Goal: Communication & Community: Answer question/provide support

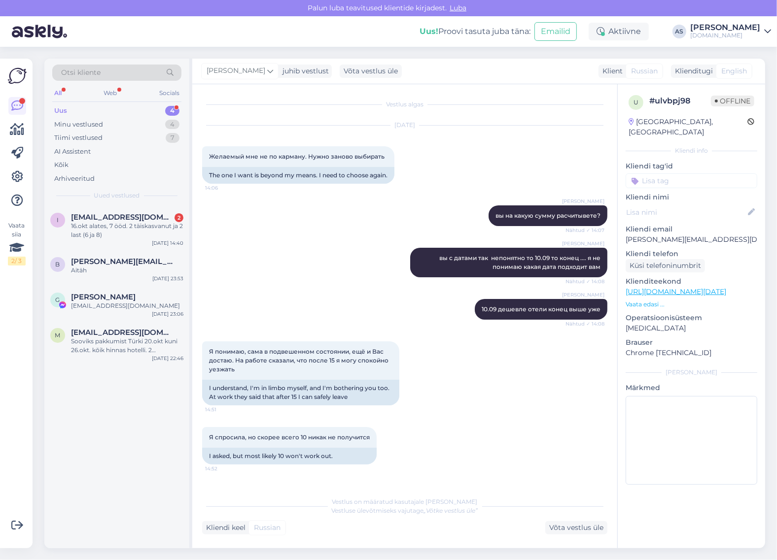
scroll to position [5759, 0]
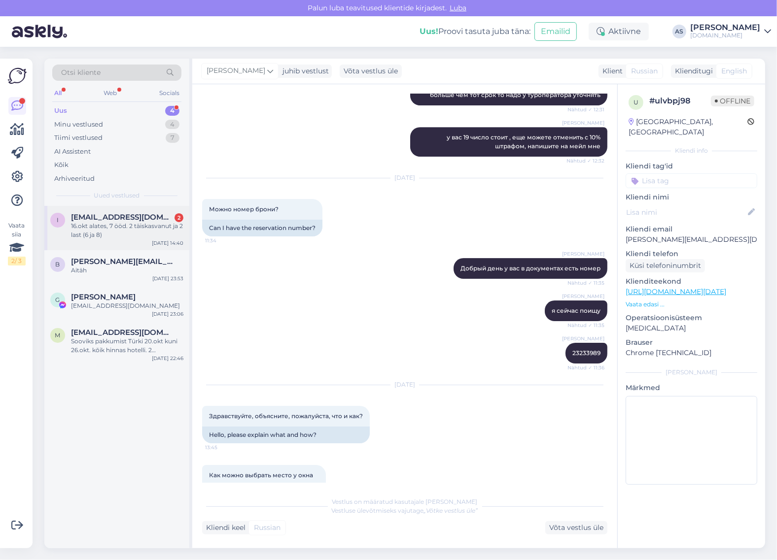
drag, startPoint x: 122, startPoint y: 224, endPoint x: 122, endPoint y: 232, distance: 7.4
click at [122, 225] on div "16.okt alates, 7 ööd. 2 täiskasvanut ja 2 last (6 ja 8)" at bounding box center [127, 231] width 112 height 18
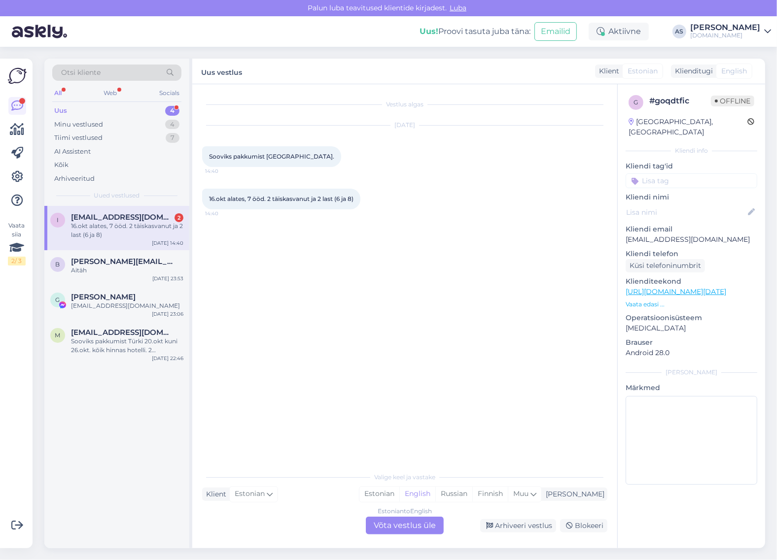
click at [647, 300] on p "Vaata edasi ..." at bounding box center [691, 304] width 132 height 9
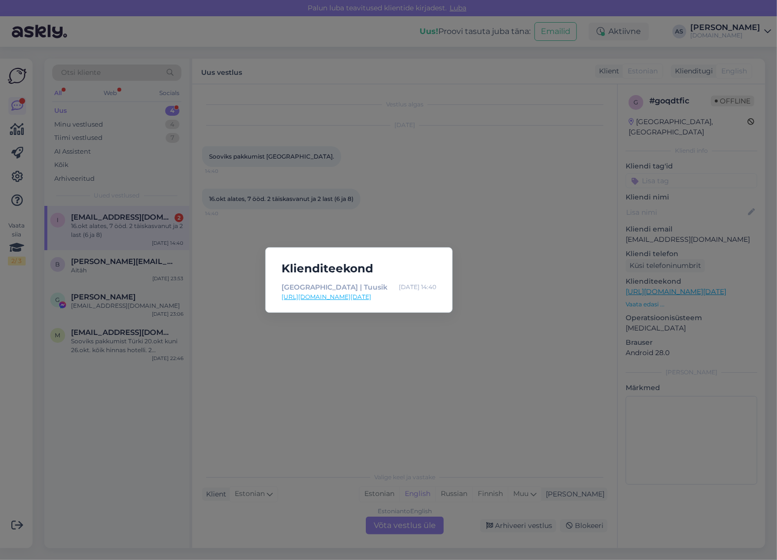
click at [454, 343] on div "Klienditeekond [GEOGRAPHIC_DATA] | Tuusik [DATE] 14:40 [URL][DOMAIN_NAME][DATE]" at bounding box center [388, 280] width 777 height 560
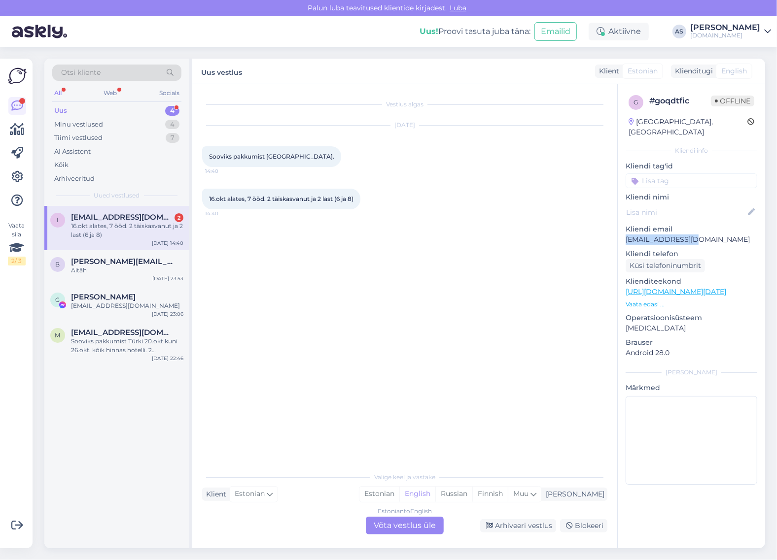
drag, startPoint x: 626, startPoint y: 233, endPoint x: 704, endPoint y: 232, distance: 77.9
click at [704, 235] on p "[EMAIL_ADDRESS][DOMAIN_NAME]" at bounding box center [691, 240] width 132 height 10
copy p "[EMAIL_ADDRESS][DOMAIN_NAME]"
click at [390, 523] on div "Estonian to English Võta vestlus üle" at bounding box center [405, 526] width 78 height 18
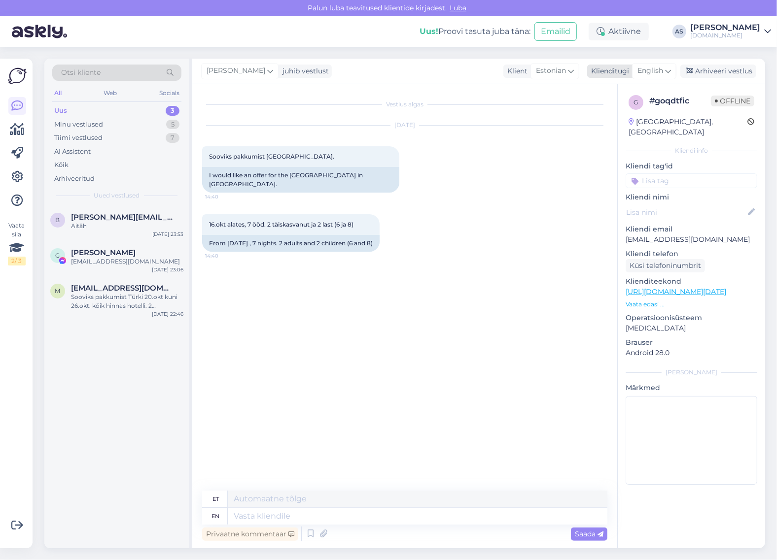
click at [651, 68] on span "English" at bounding box center [650, 71] width 26 height 11
drag, startPoint x: 626, startPoint y: 124, endPoint x: 613, endPoint y: 137, distance: 19.2
click at [626, 124] on link "Estonian" at bounding box center [632, 131] width 108 height 16
drag, startPoint x: 288, startPoint y: 520, endPoint x: 281, endPoint y: 524, distance: 7.9
click at [288, 519] on textarea at bounding box center [404, 514] width 405 height 21
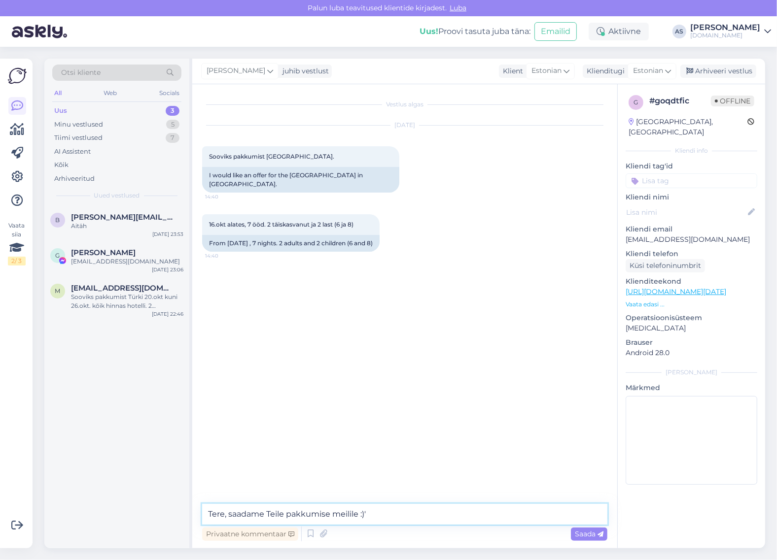
type textarea "Tere, saadame Teile pakkumise meilile :)"
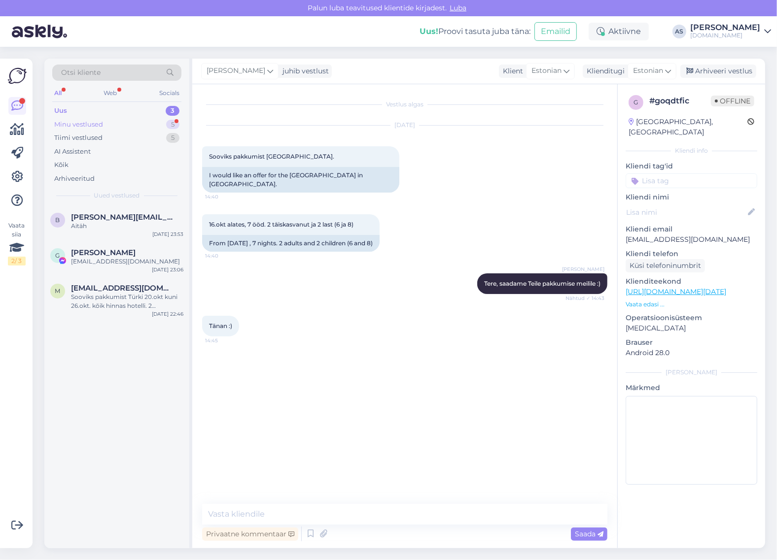
click at [132, 126] on div "Minu vestlused 5" at bounding box center [116, 125] width 129 height 14
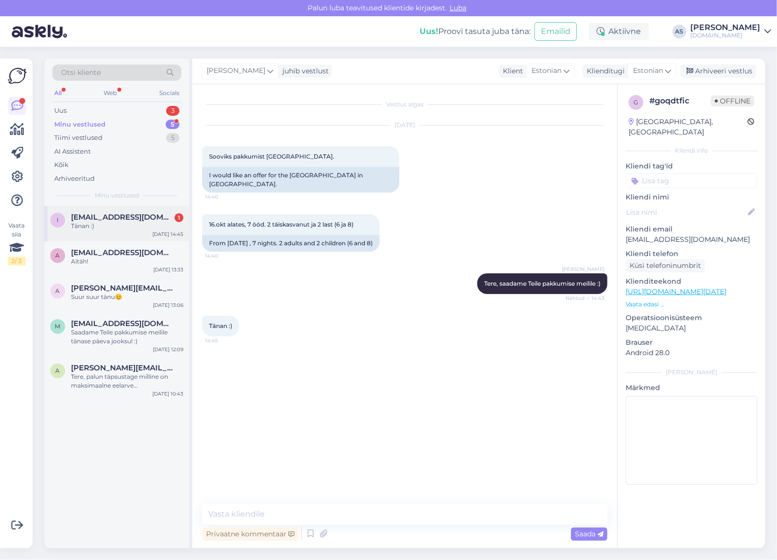
click at [127, 232] on div "i [EMAIL_ADDRESS][DOMAIN_NAME] 1 Tänan :) [DATE] 14:45" at bounding box center [116, 223] width 145 height 35
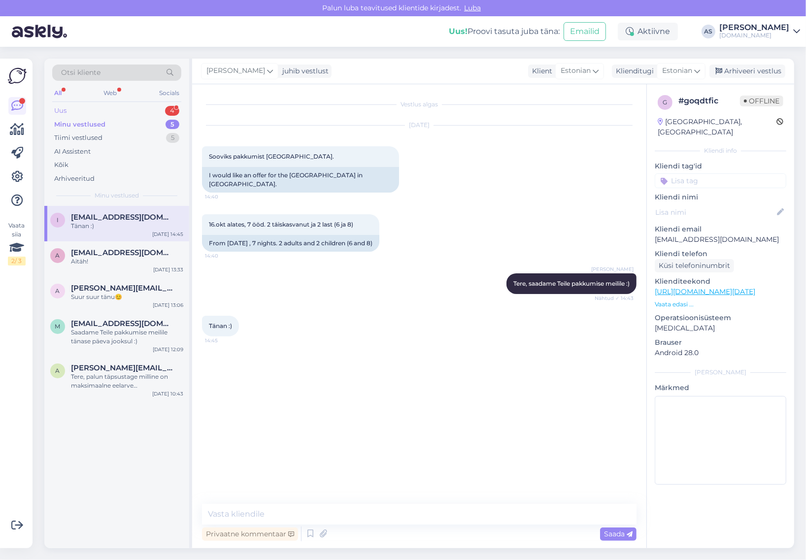
click at [146, 111] on div "Uus 4" at bounding box center [116, 111] width 129 height 14
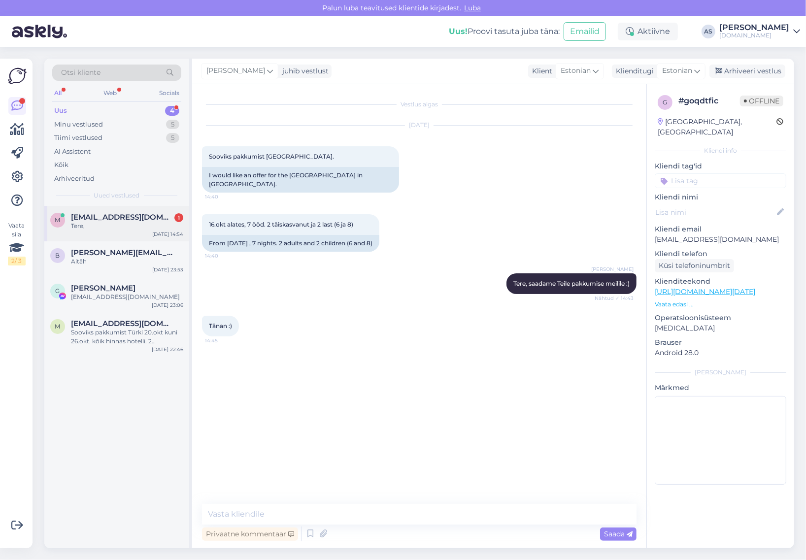
click at [134, 221] on span "[EMAIL_ADDRESS][DOMAIN_NAME]" at bounding box center [122, 217] width 103 height 9
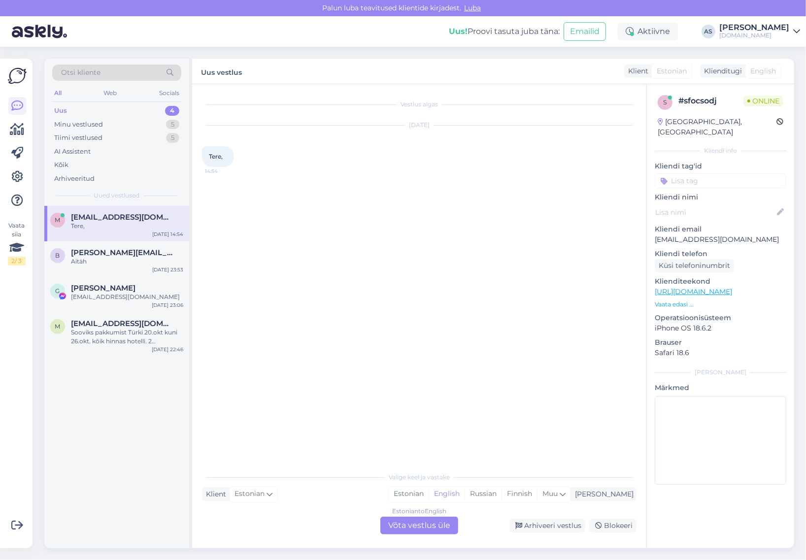
drag, startPoint x: 708, startPoint y: 232, endPoint x: 641, endPoint y: 233, distance: 67.0
click at [641, 233] on div "Vestlus algas [DATE] Tere, 14:54 Valige [PERSON_NAME] vastake Klient Estonian M…" at bounding box center [493, 316] width 602 height 464
click at [660, 235] on p "[EMAIL_ADDRESS][DOMAIN_NAME]" at bounding box center [721, 240] width 132 height 10
drag, startPoint x: 654, startPoint y: 231, endPoint x: 752, endPoint y: 230, distance: 98.1
click at [752, 229] on div "s # sfocsodj Online [GEOGRAPHIC_DATA], [GEOGRAPHIC_DATA] Kliendi info Kliendi t…" at bounding box center [720, 292] width 147 height 416
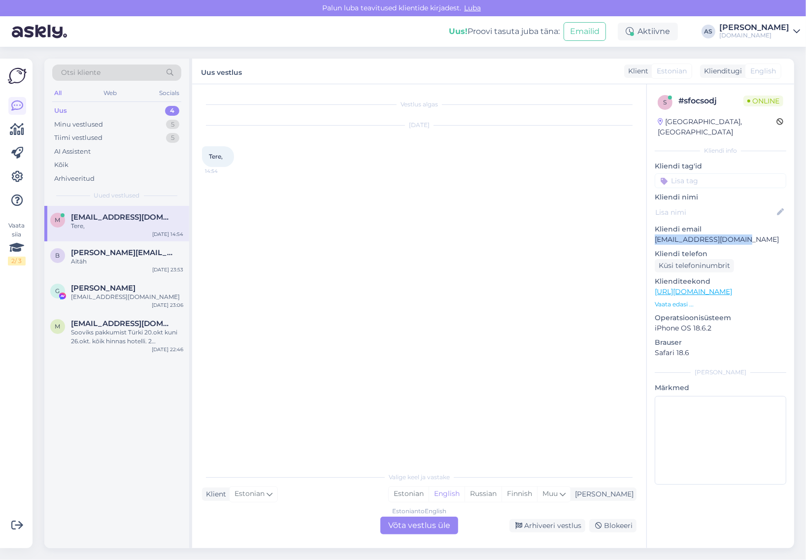
copy p "[EMAIL_ADDRESS][DOMAIN_NAME]"
click at [394, 523] on div "Estonian to English Võta vestlus üle" at bounding box center [420, 526] width 78 height 18
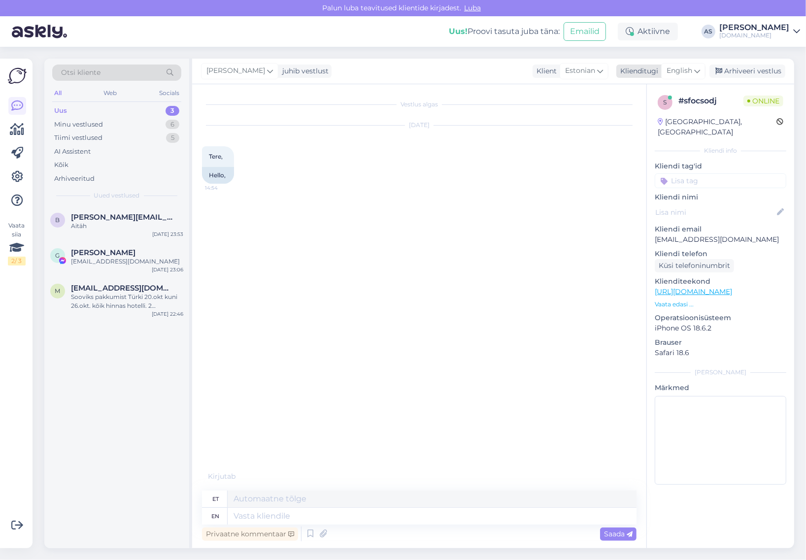
click at [675, 72] on span "English" at bounding box center [680, 71] width 26 height 11
click at [662, 127] on link "Estonian" at bounding box center [661, 131] width 108 height 16
click at [368, 511] on textarea at bounding box center [419, 514] width 435 height 21
type textarea "Tere, Merili! Kuidas saame abiks olla? :)"
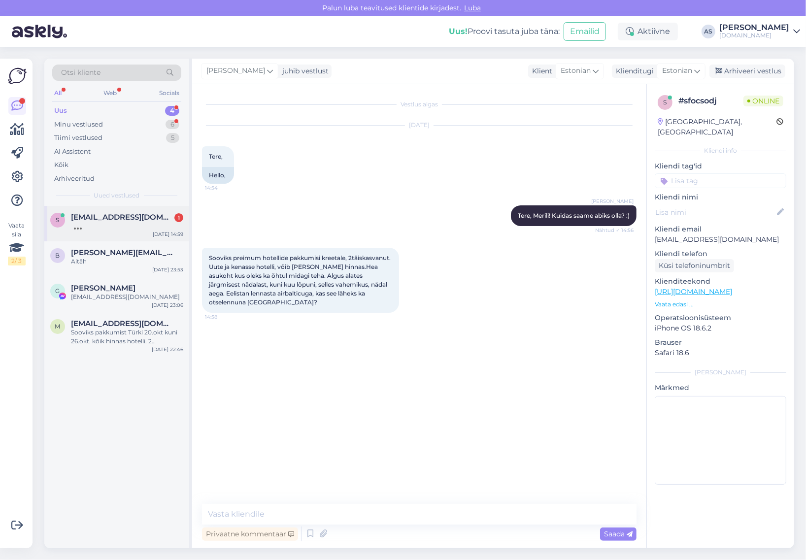
click at [147, 219] on span "[EMAIL_ADDRESS][DOMAIN_NAME]" at bounding box center [122, 217] width 103 height 9
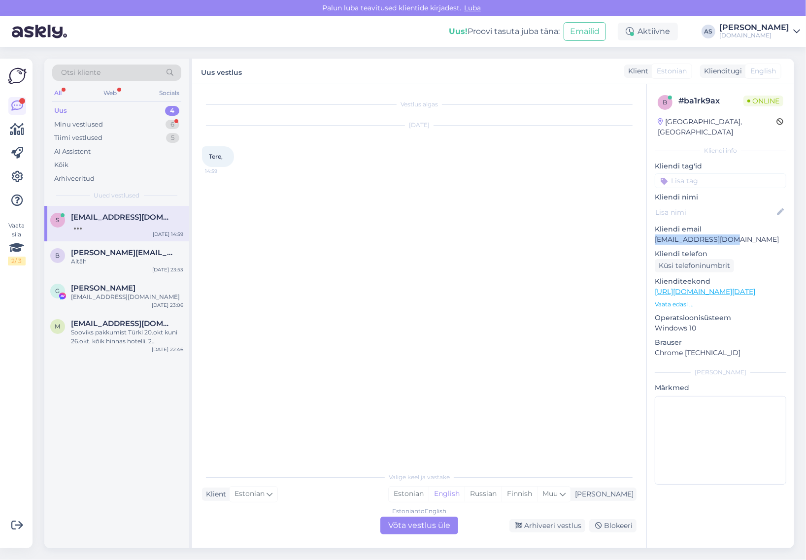
drag, startPoint x: 696, startPoint y: 232, endPoint x: 651, endPoint y: 233, distance: 45.4
click at [651, 233] on div "b # ba1rk9ax Online [GEOGRAPHIC_DATA], [GEOGRAPHIC_DATA] Kliendi info Kliendi t…" at bounding box center [720, 292] width 147 height 416
copy p "[EMAIL_ADDRESS][DOMAIN_NAME]"
click at [118, 111] on div "Uus 4" at bounding box center [116, 111] width 129 height 14
click at [116, 124] on div "Minu vestlused 6" at bounding box center [116, 125] width 129 height 14
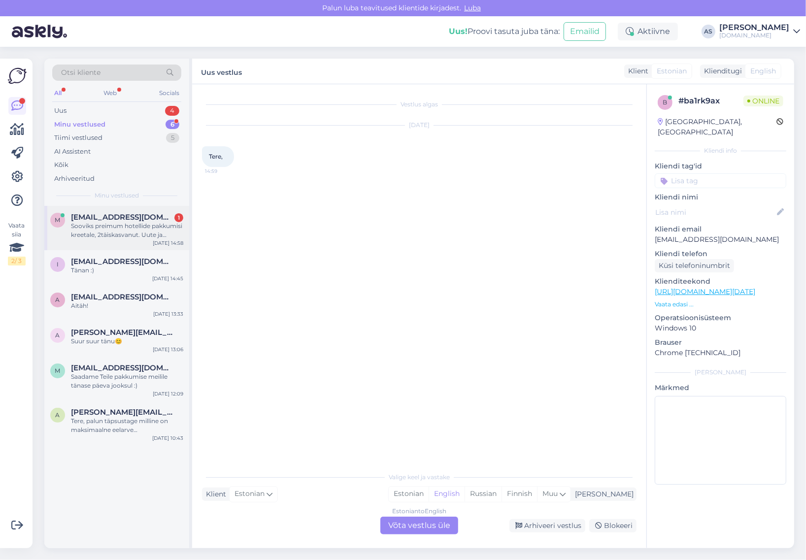
click at [124, 230] on div "Sooviks preimum hotellide pakkumisi kreetale, 2täiskasvanut. Uute ja kenasse ho…" at bounding box center [127, 231] width 112 height 18
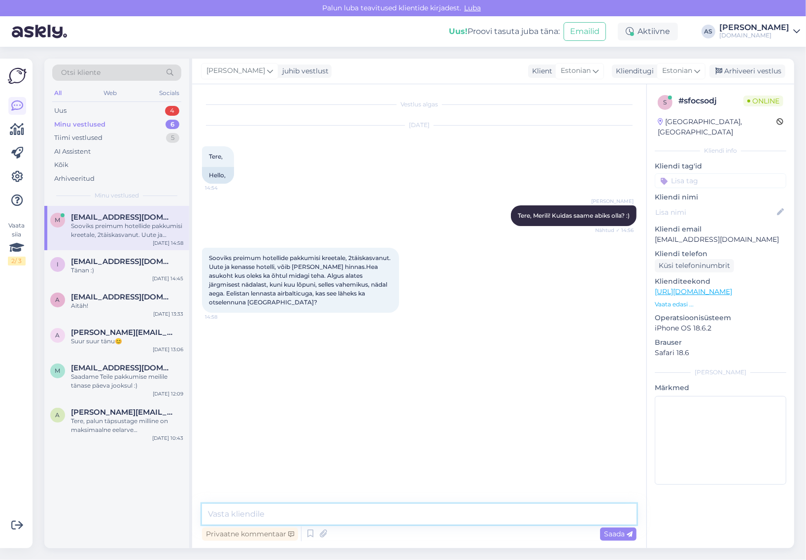
click at [371, 511] on textarea at bounding box center [419, 514] width 435 height 21
type textarea "L"
type textarea "Tere, AirBalticu lennud lähevad samuti otse [GEOGRAPHIC_DATA]. Saadame Teile pa…"
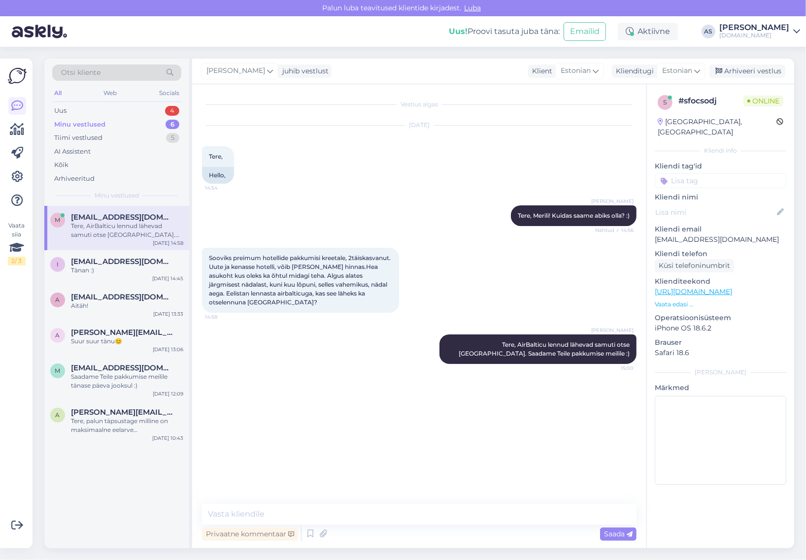
click at [167, 120] on div "6" at bounding box center [173, 125] width 14 height 10
click at [166, 114] on div "Uus 4" at bounding box center [116, 111] width 129 height 14
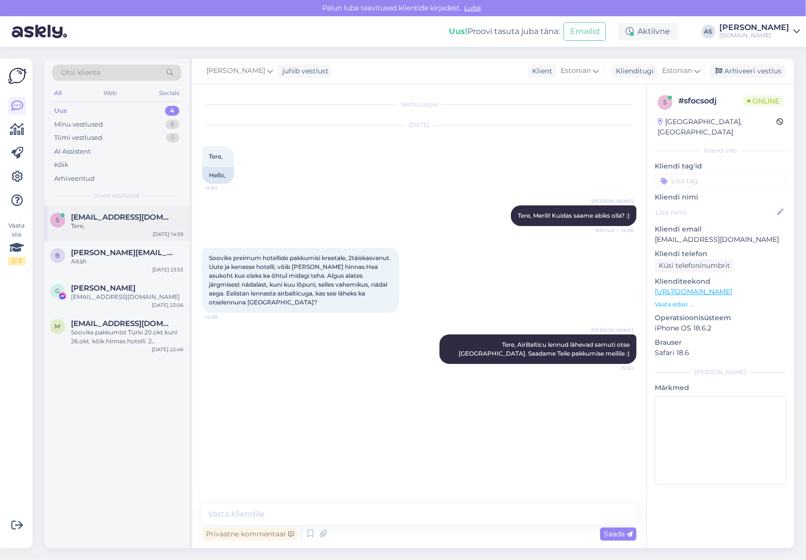
click at [139, 217] on span "[EMAIL_ADDRESS][DOMAIN_NAME]" at bounding box center [122, 217] width 103 height 9
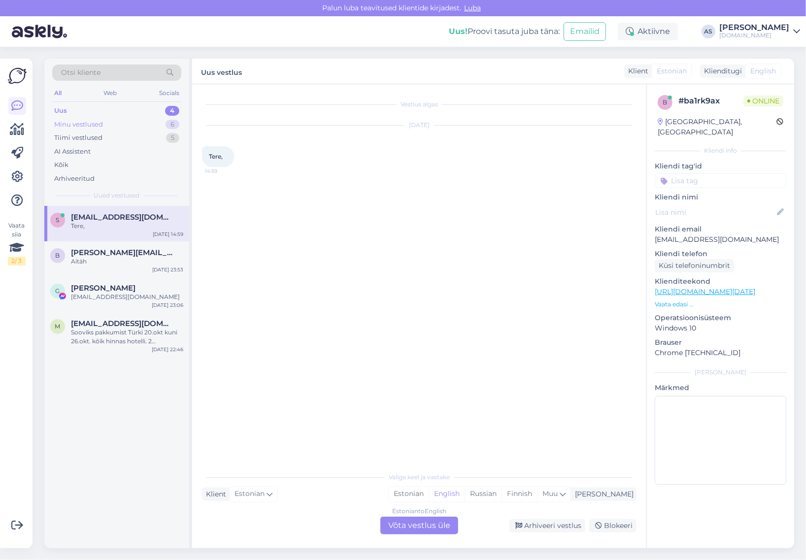
click at [124, 130] on div "Minu vestlused 6" at bounding box center [116, 125] width 129 height 14
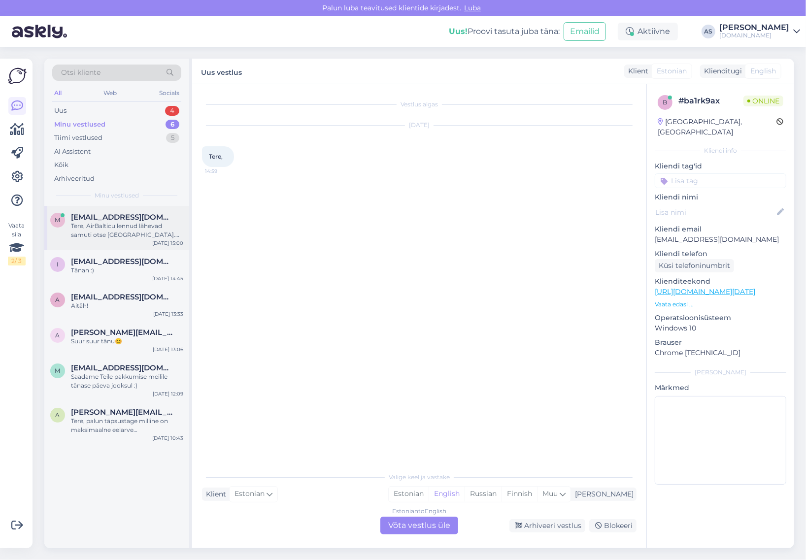
click at [132, 226] on div "Tere, AirBalticu lennud lähevad samuti otse [GEOGRAPHIC_DATA]. Saadame Teile pa…" at bounding box center [127, 231] width 112 height 18
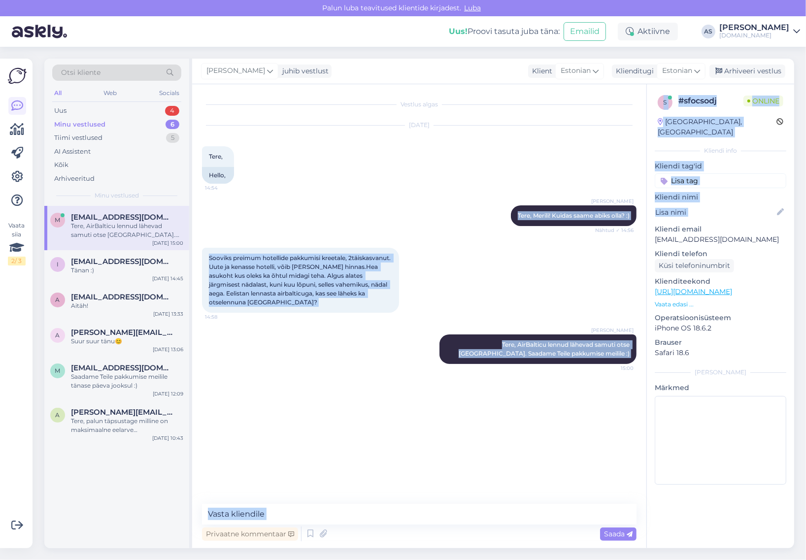
drag, startPoint x: 514, startPoint y: 217, endPoint x: 656, endPoint y: 218, distance: 141.5
click at [656, 218] on div "Vestlus algas [DATE] Tere, 14:54 Hello, [PERSON_NAME] Tere, Merili! Kuidas saam…" at bounding box center [493, 316] width 602 height 464
click at [518, 212] on span "Tere, Merili! Kuidas saame abiks olla? :)" at bounding box center [574, 215] width 112 height 7
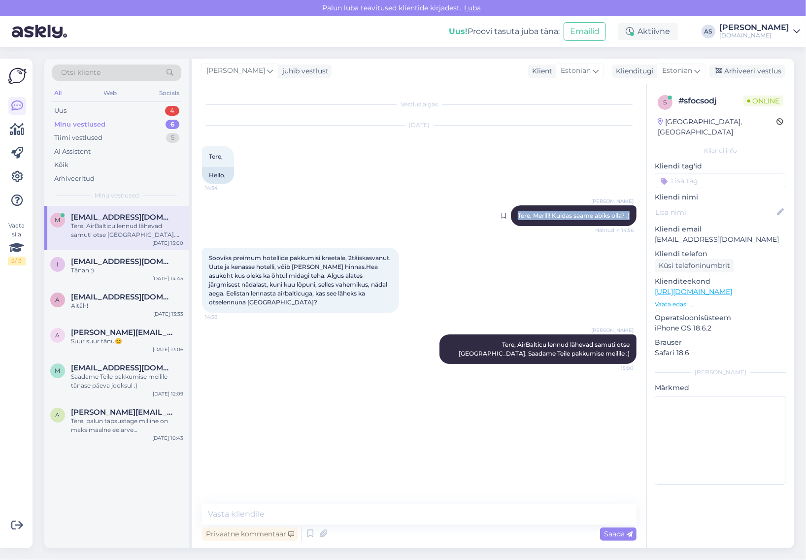
drag, startPoint x: 513, startPoint y: 216, endPoint x: 633, endPoint y: 218, distance: 120.3
click at [633, 218] on div "[PERSON_NAME] Tere, Merili! Kuidas saame abiks olla? :) Nähtud ✓ 14:56" at bounding box center [574, 216] width 126 height 21
copy span "Tere, Merili! Kuidas saame abiks olla? :)"
click at [140, 114] on div "Uus 4" at bounding box center [116, 111] width 129 height 14
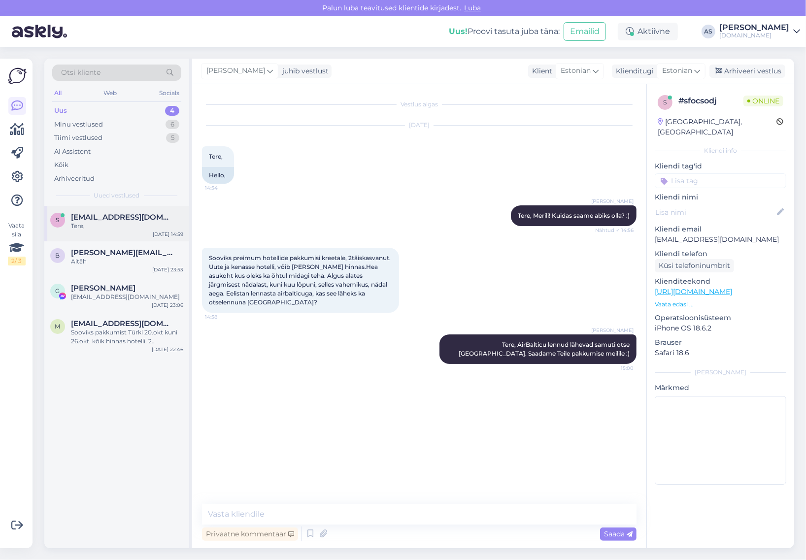
click at [130, 213] on span "[EMAIL_ADDRESS][DOMAIN_NAME]" at bounding box center [122, 217] width 103 height 9
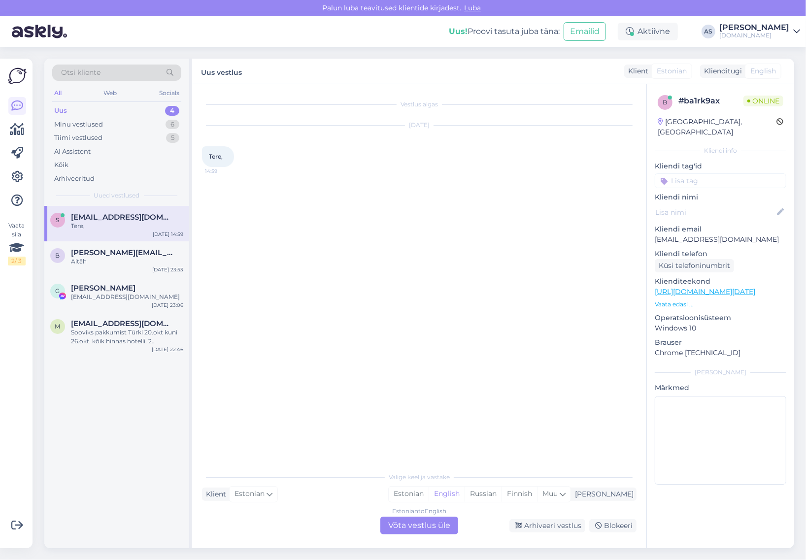
click at [417, 520] on div "Estonian to English Võta vestlus üle" at bounding box center [420, 526] width 78 height 18
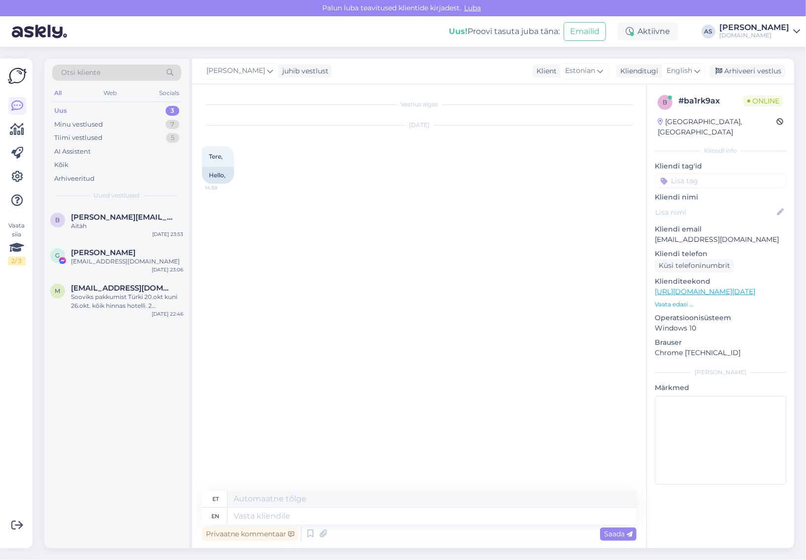
click at [683, 66] on span "English" at bounding box center [680, 71] width 26 height 11
click at [656, 131] on link "Estonian" at bounding box center [661, 131] width 108 height 16
click at [341, 520] on textarea at bounding box center [419, 514] width 435 height 21
paste textarea "Tere, Merili! Kuidas saame abiks olla? :)"
drag, startPoint x: 254, startPoint y: 515, endPoint x: 224, endPoint y: 514, distance: 30.1
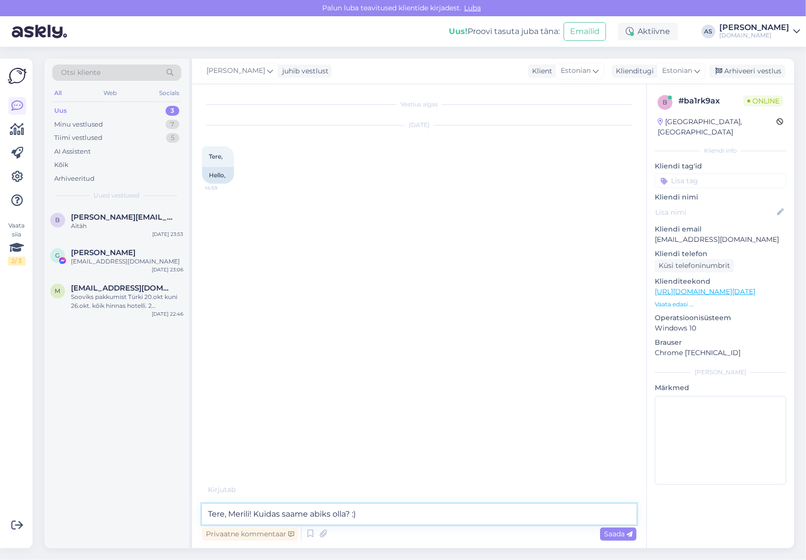
click at [224, 514] on textarea "Tere, Merili! Kuidas saame abiks olla? :)" at bounding box center [419, 514] width 435 height 21
type textarea "Tere! Kuidas saame abiks olla? :)"
click at [611, 533] on span "Saada" at bounding box center [618, 534] width 29 height 9
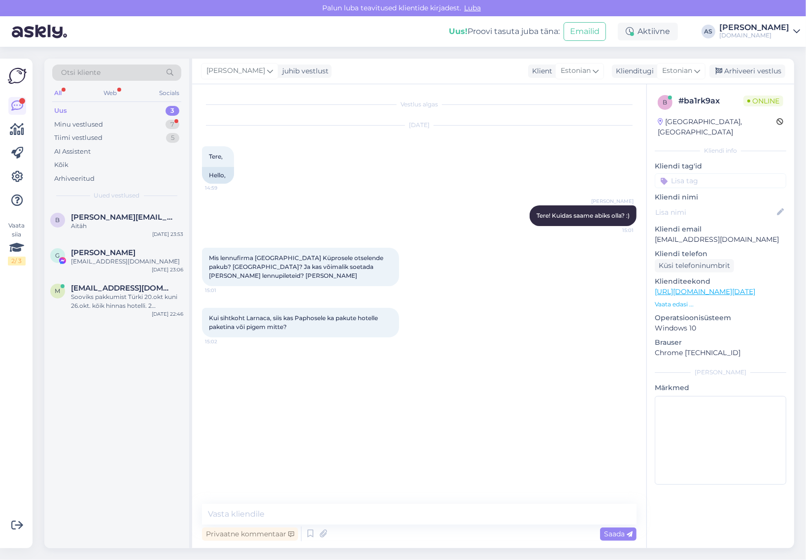
click at [129, 116] on div "Uus 3" at bounding box center [116, 111] width 129 height 14
click at [128, 124] on div "Minu vestlused 7" at bounding box center [116, 125] width 129 height 14
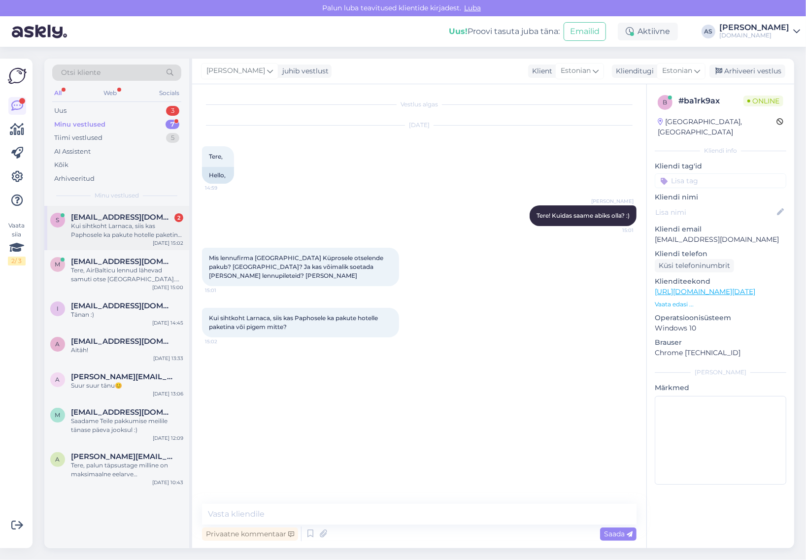
click at [135, 224] on div "Kui sihtkoht Larnaca, siis kas Paphosele ka pakute hotelle paketina või pigem m…" at bounding box center [127, 231] width 112 height 18
click at [420, 513] on textarea at bounding box center [419, 514] width 435 height 21
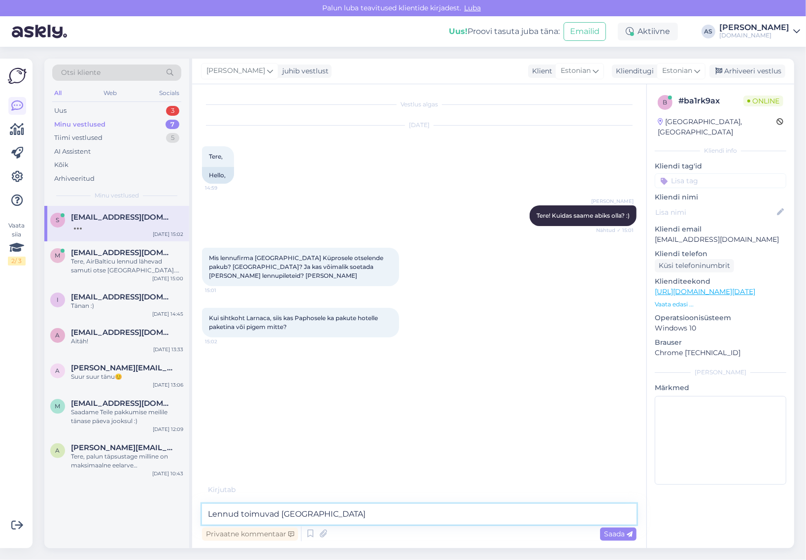
paste textarea "[PERSON_NAME] Airlines"
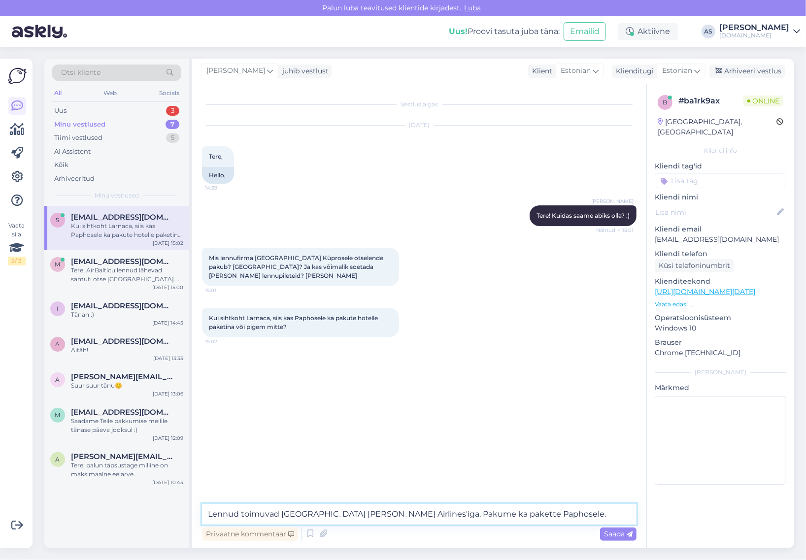
drag, startPoint x: 487, startPoint y: 516, endPoint x: 517, endPoint y: 517, distance: 29.6
click at [517, 517] on textarea "Lennud toimuvad [GEOGRAPHIC_DATA] [PERSON_NAME] Airlines'iga. Pakume ka pakette…" at bounding box center [419, 514] width 435 height 21
type textarea "Lennud toimuvad [GEOGRAPHIC_DATA] [PERSON_NAME] Airlines'iga. Pakume ka pakette…"
click at [614, 533] on span "Saada" at bounding box center [618, 534] width 29 height 9
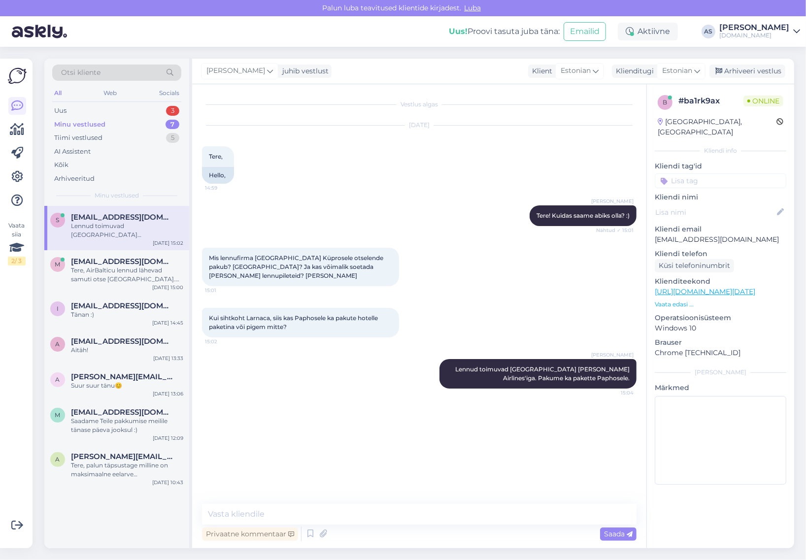
drag, startPoint x: 398, startPoint y: 503, endPoint x: 399, endPoint y: 510, distance: 7.5
click at [399, 507] on div "Vestlus algas [DATE] Tere, 14:59 Hello, [PERSON_NAME] Tere! Kuidas saame abiks …" at bounding box center [419, 316] width 454 height 464
click at [400, 519] on textarea at bounding box center [419, 514] width 435 height 21
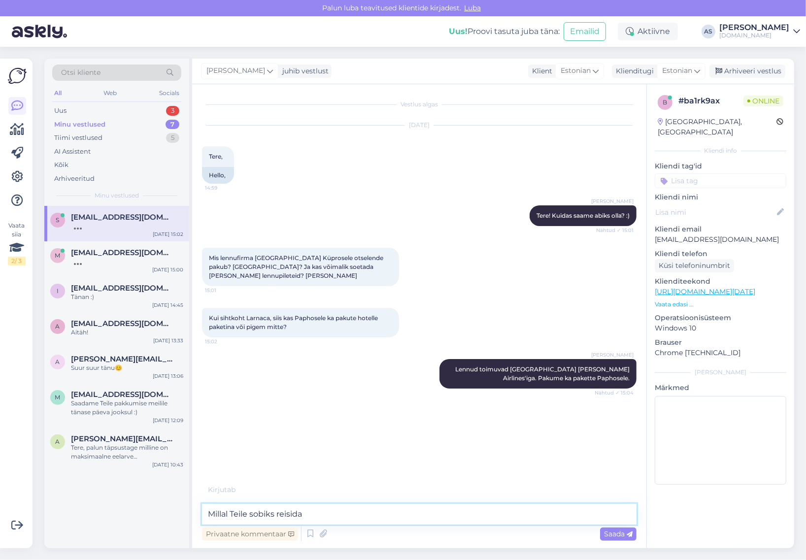
type textarea "Millal Teile sobiks reisida?"
click at [116, 275] on div "m [EMAIL_ADDRESS][DOMAIN_NAME] 1 aitäh! [DATE] 15:00" at bounding box center [116, 259] width 145 height 35
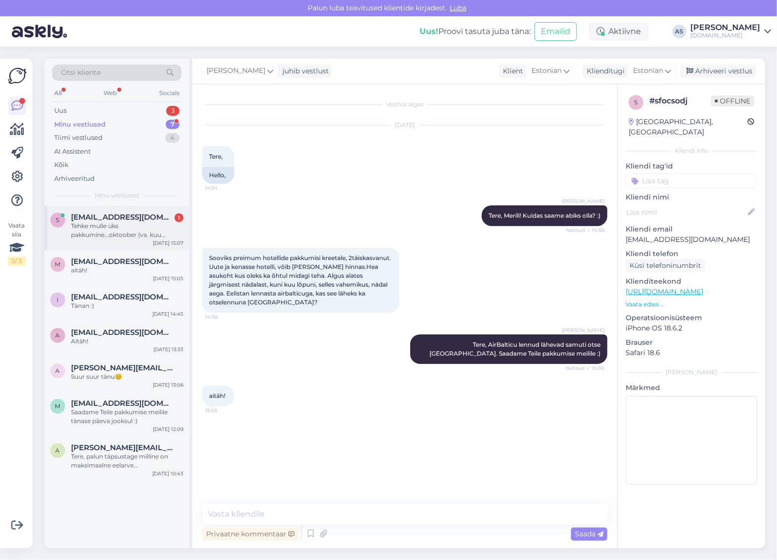
click at [106, 238] on div "Tehke mulle üks pakkumine...oktoober (va. kuu esimene nädal). Ayia Napa, Protar…" at bounding box center [127, 231] width 112 height 18
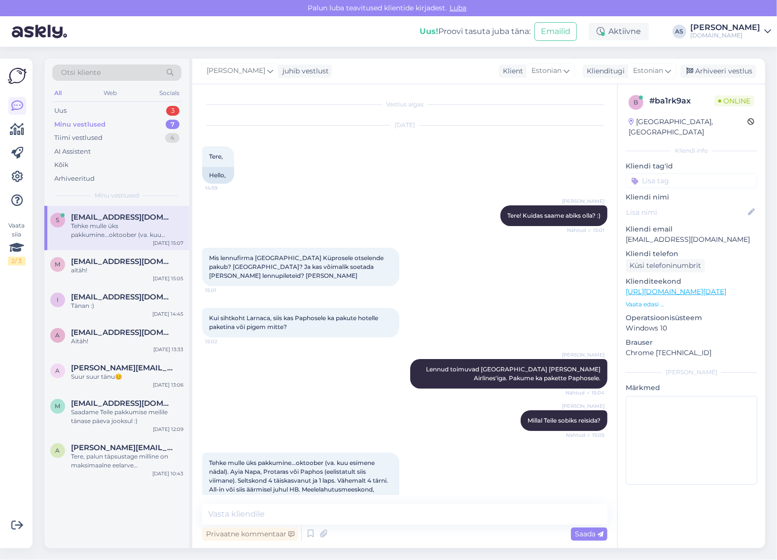
scroll to position [24, 0]
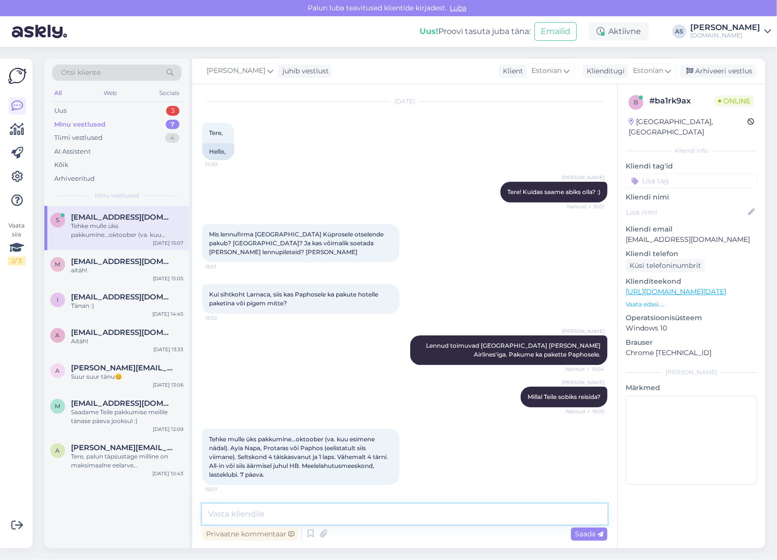
click at [417, 513] on textarea at bounding box center [404, 514] width 405 height 21
click at [365, 513] on textarea at bounding box center [404, 514] width 405 height 21
type textarea "Palun täpsustage [PERSON_NAME] on laps? :)"
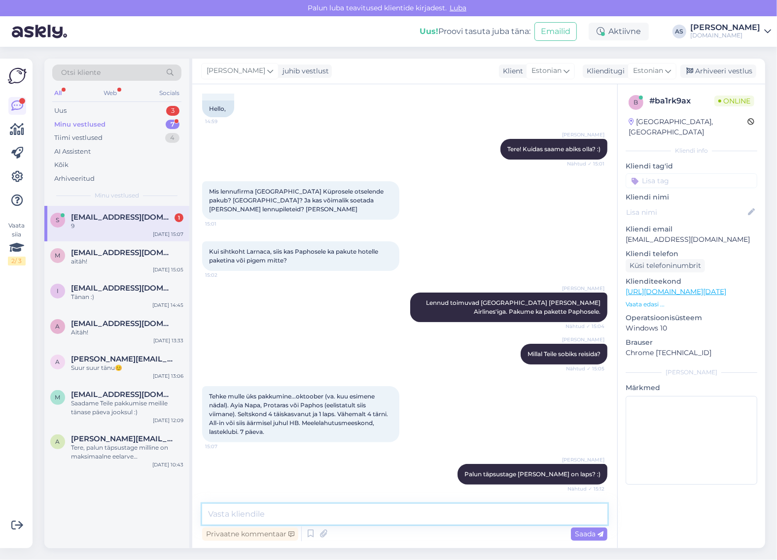
scroll to position [108, 0]
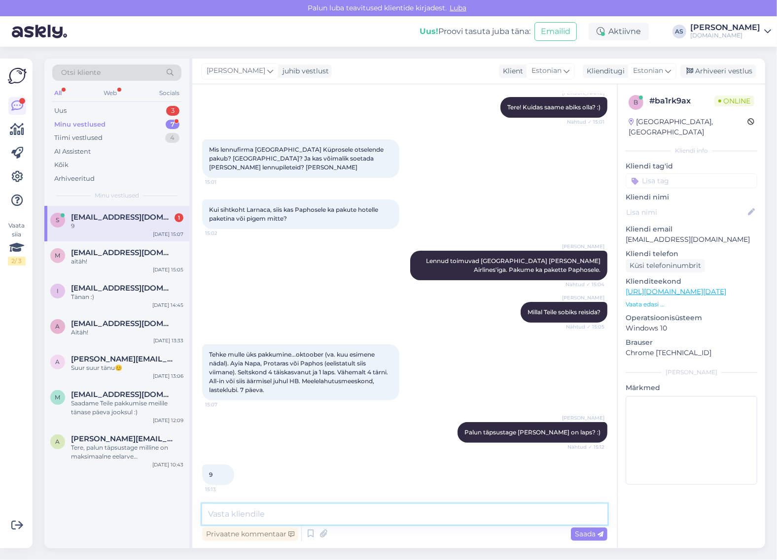
click at [402, 513] on textarea at bounding box center [404, 514] width 405 height 21
type textarea "Hästi! Saadame Teile pakkumise meilile :)"
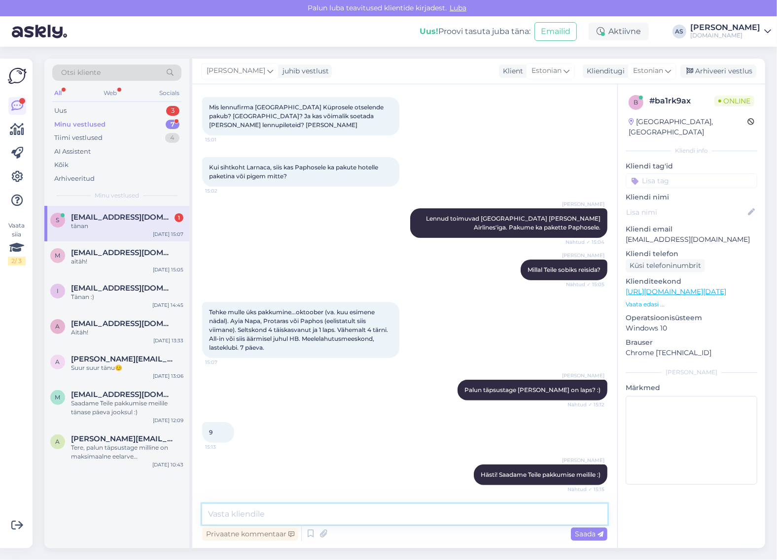
scroll to position [193, 0]
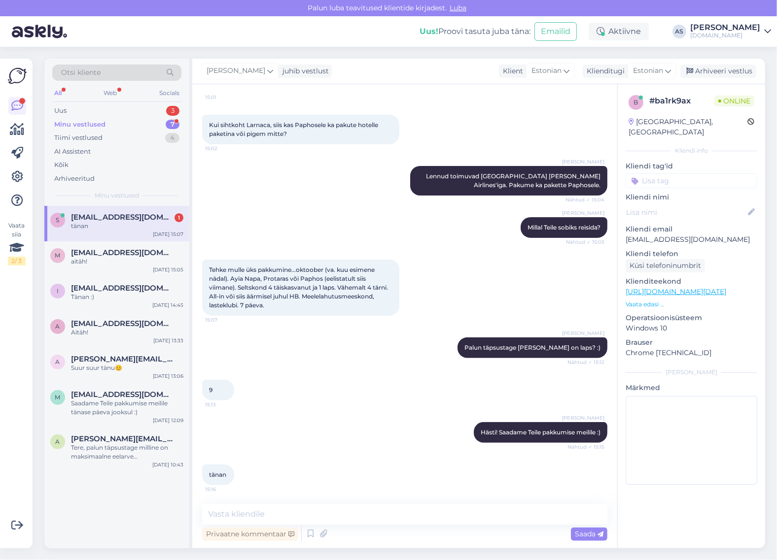
click at [117, 225] on div "tänan" at bounding box center [127, 226] width 112 height 9
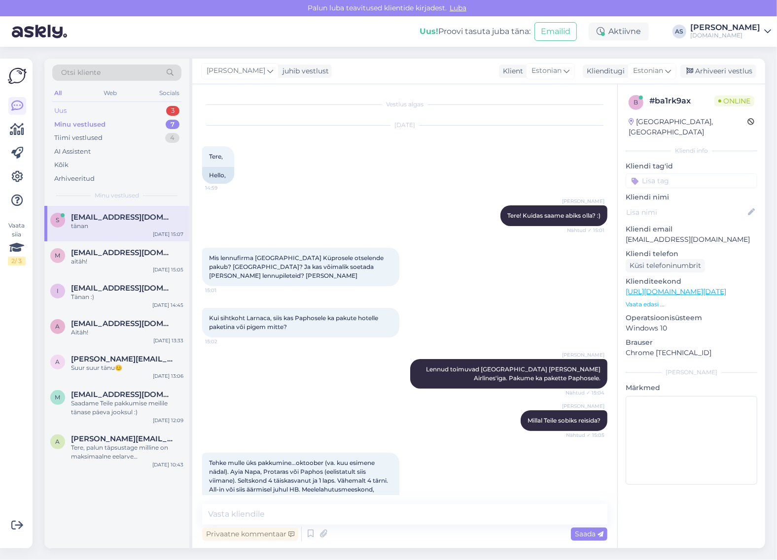
click at [132, 106] on div "Uus 3" at bounding box center [116, 111] width 129 height 14
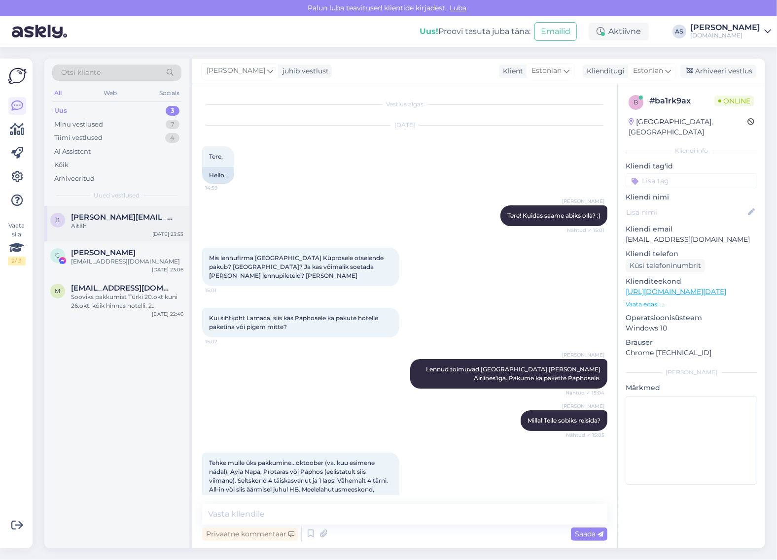
click at [123, 220] on span "[PERSON_NAME][EMAIL_ADDRESS][DOMAIN_NAME]" at bounding box center [122, 217] width 103 height 9
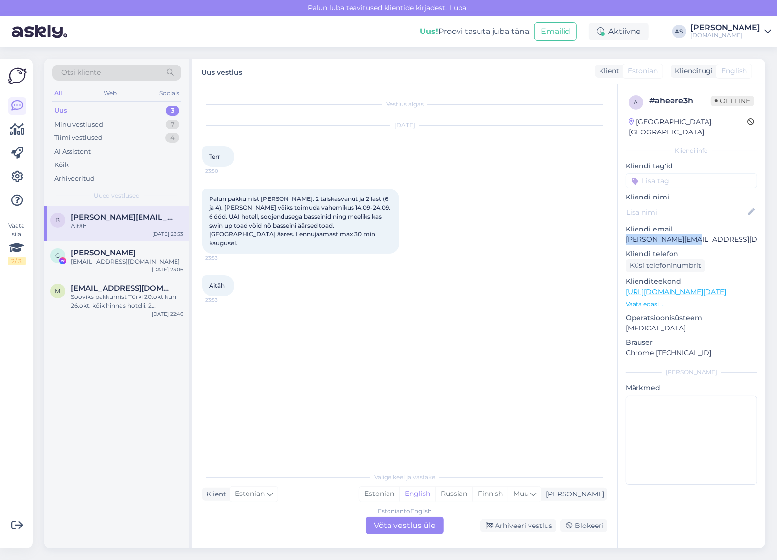
drag, startPoint x: 693, startPoint y: 230, endPoint x: 619, endPoint y: 230, distance: 73.9
click at [619, 230] on div "a # aheere3h Offline [GEOGRAPHIC_DATA], [GEOGRAPHIC_DATA] Kliendi info Kliendi …" at bounding box center [691, 292] width 147 height 416
copy p "[PERSON_NAME][EMAIL_ADDRESS][DOMAIN_NAME]"
click at [644, 300] on p "Vaata edasi ..." at bounding box center [691, 304] width 132 height 9
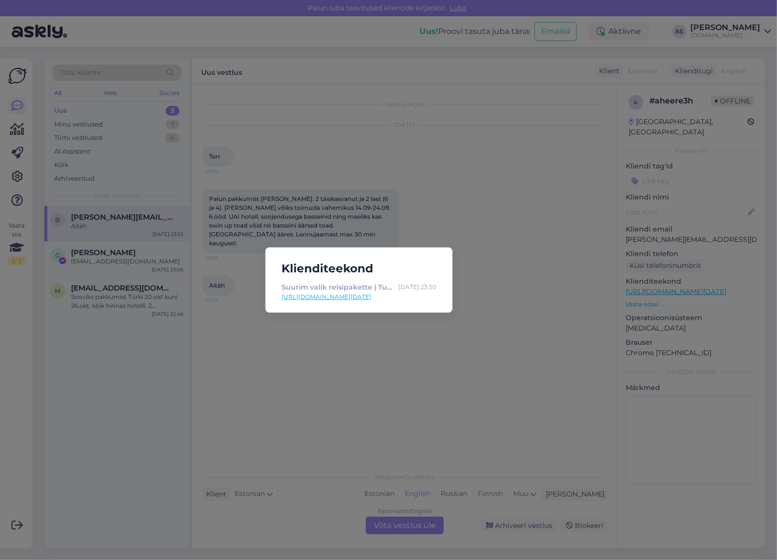
click at [426, 321] on div "Klienditeekond Suurim valik reisipakette | Tuusik [DATE] 23:50 [URL][DOMAIN_NAM…" at bounding box center [388, 280] width 777 height 560
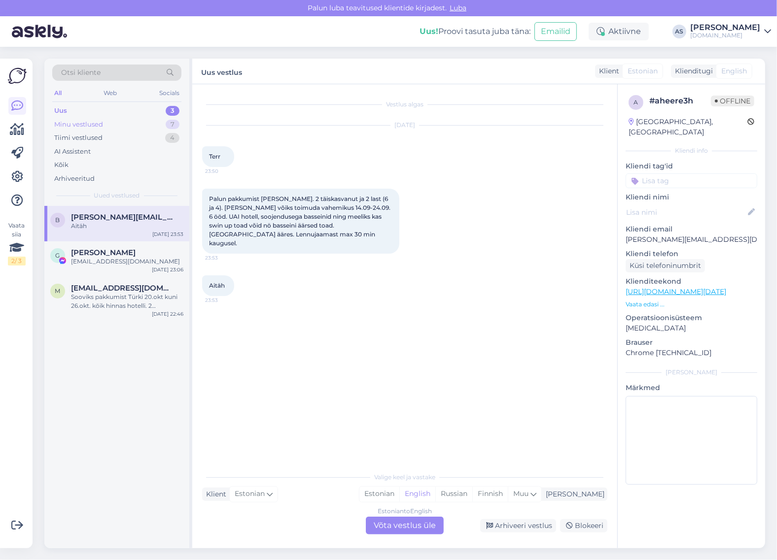
click at [141, 119] on div "Minu vestlused 7" at bounding box center [116, 125] width 129 height 14
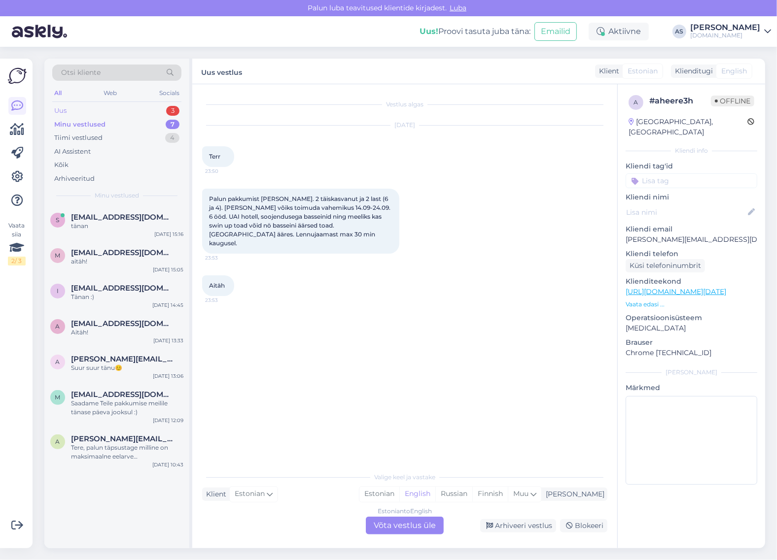
click at [144, 106] on div "Uus 3" at bounding box center [116, 111] width 129 height 14
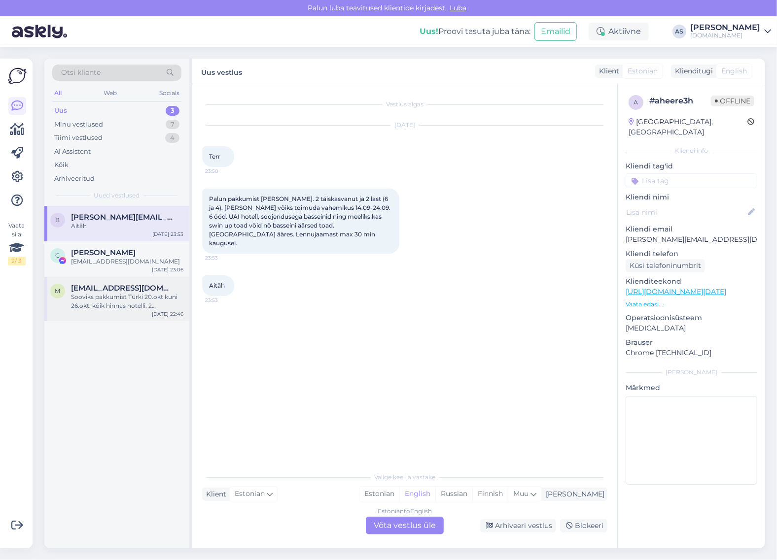
click at [132, 299] on div "Sooviks pakkumist Türki 20.okt kuni 26.okt. kõik hinnas hotelli. 2 täiskasvanut…" at bounding box center [127, 302] width 112 height 18
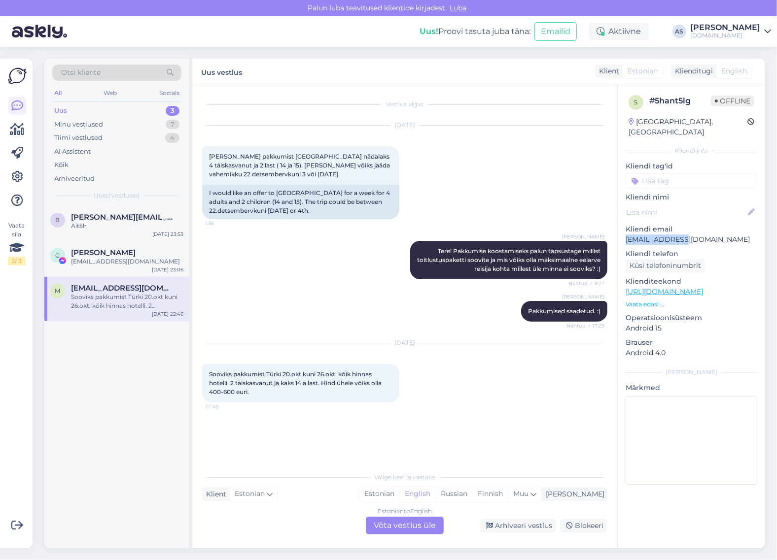
drag, startPoint x: 663, startPoint y: 225, endPoint x: 619, endPoint y: 231, distance: 45.2
click at [619, 231] on div "5 # 5hant5lg Offline [GEOGRAPHIC_DATA], [GEOGRAPHIC_DATA] Kliendi info Kliendi …" at bounding box center [691, 292] width 147 height 416
copy p "[EMAIL_ADDRESS][DOMAIN_NAME]"
drag, startPoint x: 255, startPoint y: 397, endPoint x: 195, endPoint y: 375, distance: 64.6
click at [195, 375] on div "Vestlus algas [DATE] Sooviks pakkumist [GEOGRAPHIC_DATA] nädalaks 4 täiskasvanu…" at bounding box center [404, 316] width 425 height 464
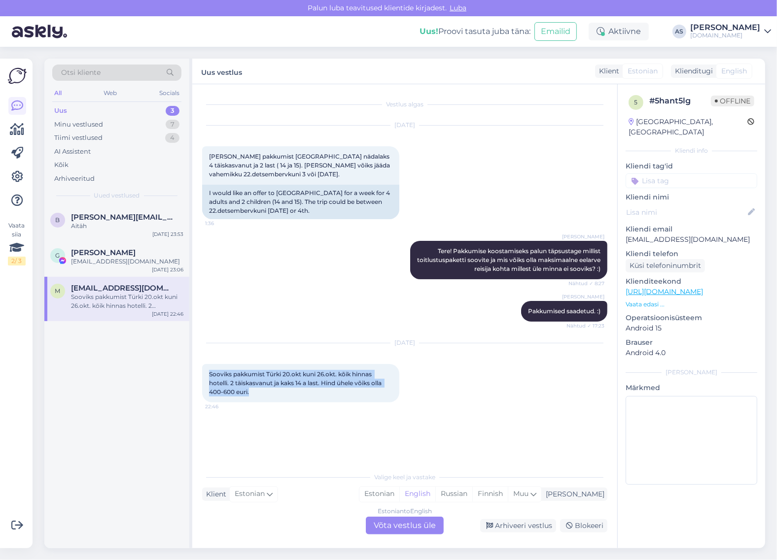
copy span "Sooviks pakkumist Türki 20.okt kuni 26.okt. kõik hinnas hotelli. 2 täiskasvanut…"
click at [491, 385] on div "[DATE] Sooviks pakkumist Türki [DATE] kuni [DATE] kõik hinnas hotelli. 2 täiska…" at bounding box center [404, 373] width 405 height 81
click at [509, 528] on div "Arhiveeri vestlus" at bounding box center [518, 526] width 76 height 13
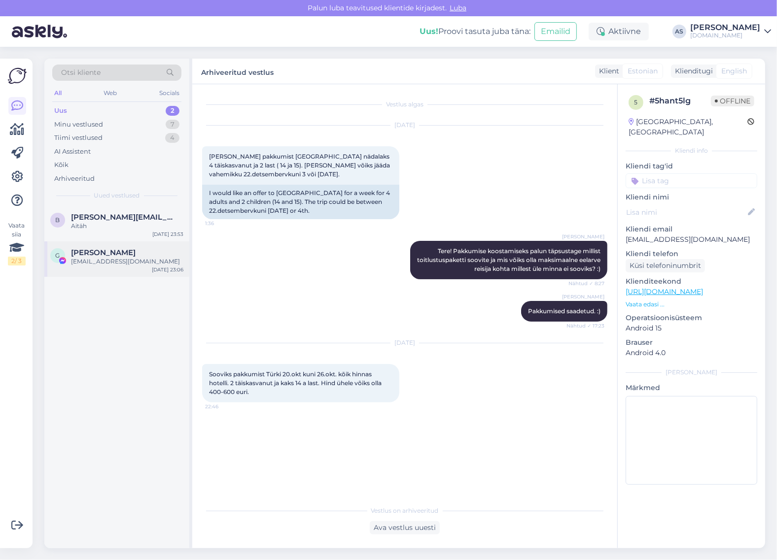
click at [127, 264] on div "[EMAIL_ADDRESS][DOMAIN_NAME]" at bounding box center [127, 261] width 112 height 9
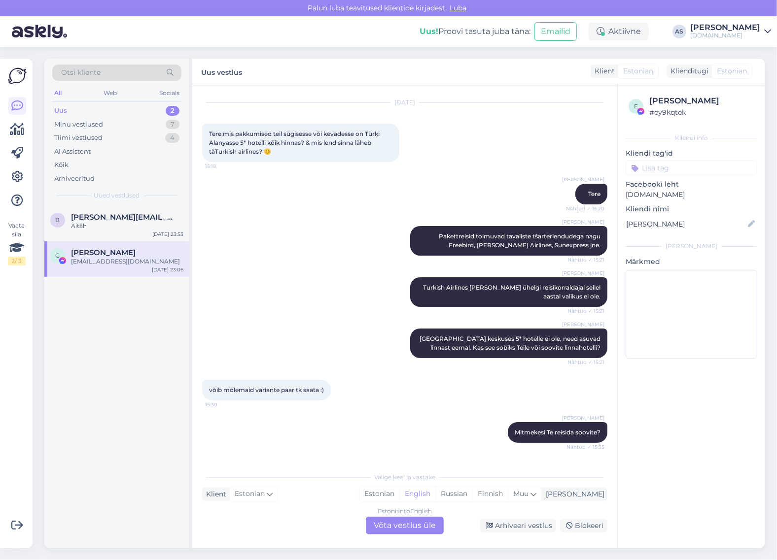
scroll to position [11, 0]
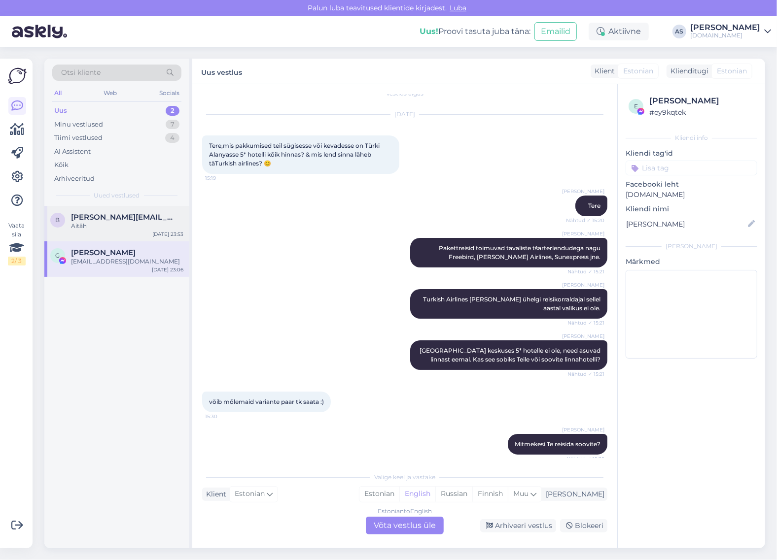
click at [119, 228] on div "Aitäh" at bounding box center [127, 226] width 112 height 9
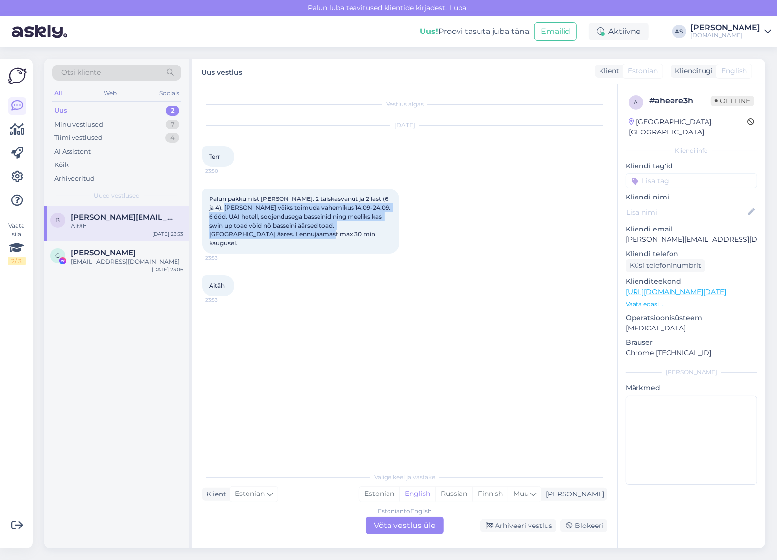
drag, startPoint x: 233, startPoint y: 217, endPoint x: 252, endPoint y: 238, distance: 28.3
click at [252, 238] on div "Palun pakkumist [PERSON_NAME]. 2 täiskasvanut ja 2 last (6 ja 4). [PERSON_NAME]…" at bounding box center [300, 221] width 197 height 65
click at [323, 265] on div "Aitäh 23:53" at bounding box center [404, 286] width 405 height 42
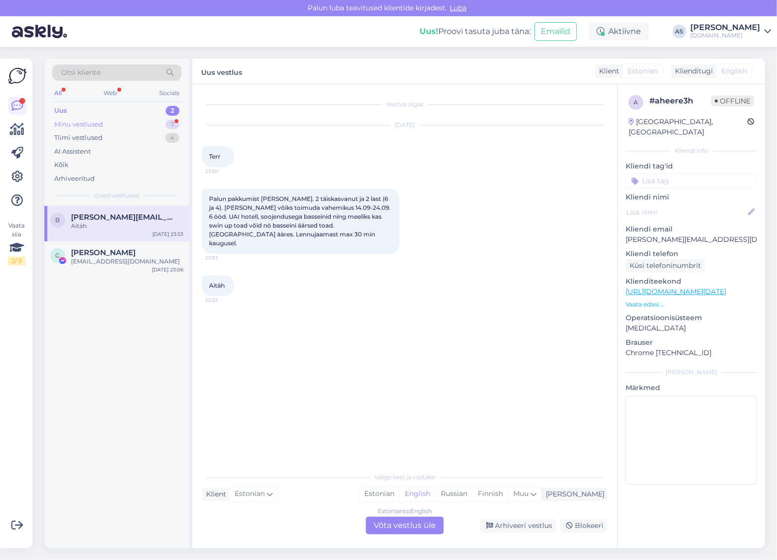
click at [136, 124] on div "Minu vestlused 7" at bounding box center [116, 125] width 129 height 14
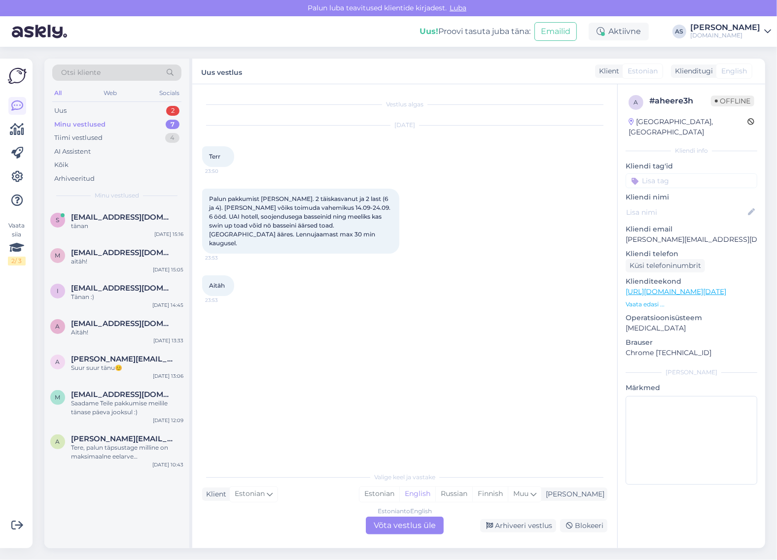
click at [152, 124] on div "Minu vestlused 7" at bounding box center [116, 125] width 129 height 14
click at [153, 114] on div "Uus 2" at bounding box center [116, 111] width 129 height 14
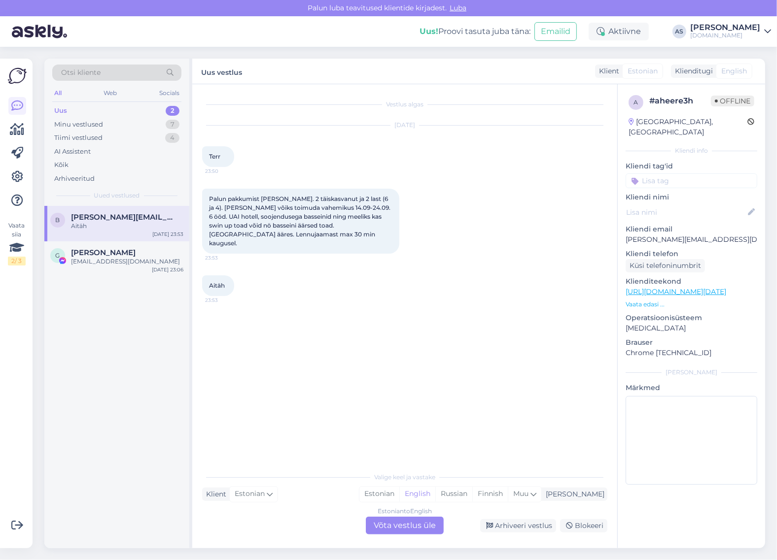
click at [408, 522] on div "Estonian to English Võta vestlus üle" at bounding box center [405, 526] width 78 height 18
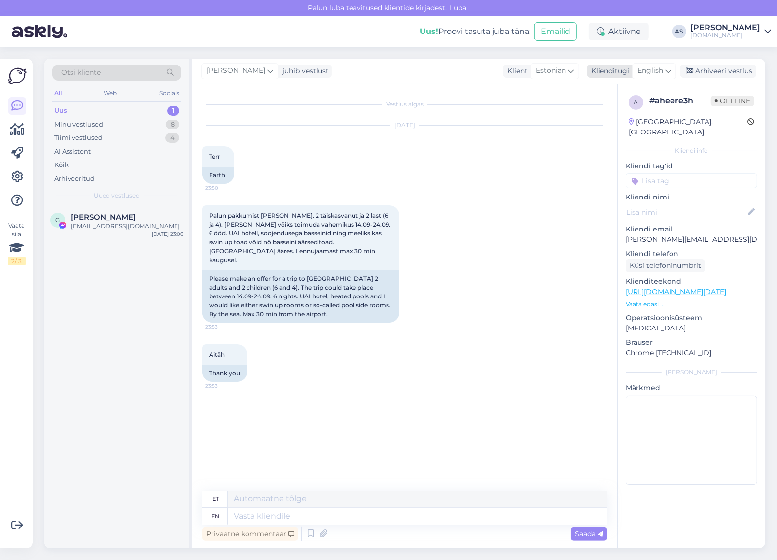
click at [662, 68] on span "English" at bounding box center [650, 71] width 26 height 11
click at [637, 129] on link "Estonian" at bounding box center [632, 131] width 108 height 16
click at [279, 519] on textarea at bounding box center [404, 514] width 405 height 21
click at [329, 514] on textarea "Tere, saatsime Teile pakkumise." at bounding box center [404, 514] width 405 height 21
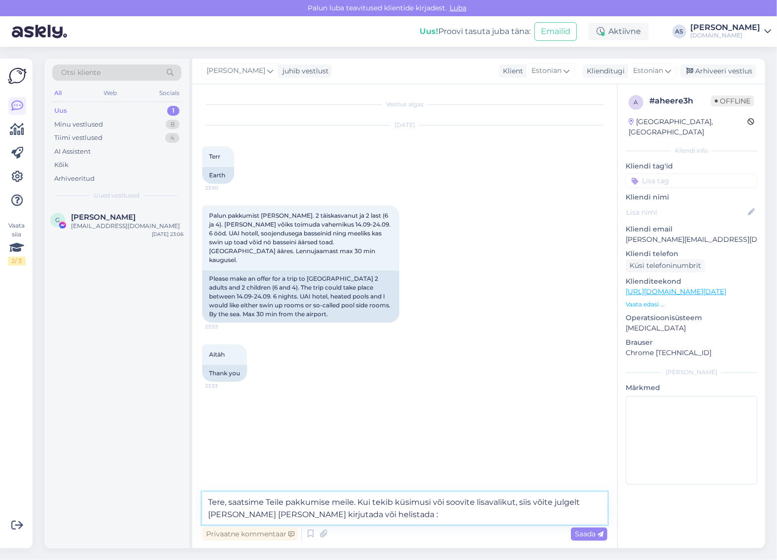
type textarea "Tere, saatsime Teile pakkumise meile. Kui tekib küsimusi või soovite lisavaliku…"
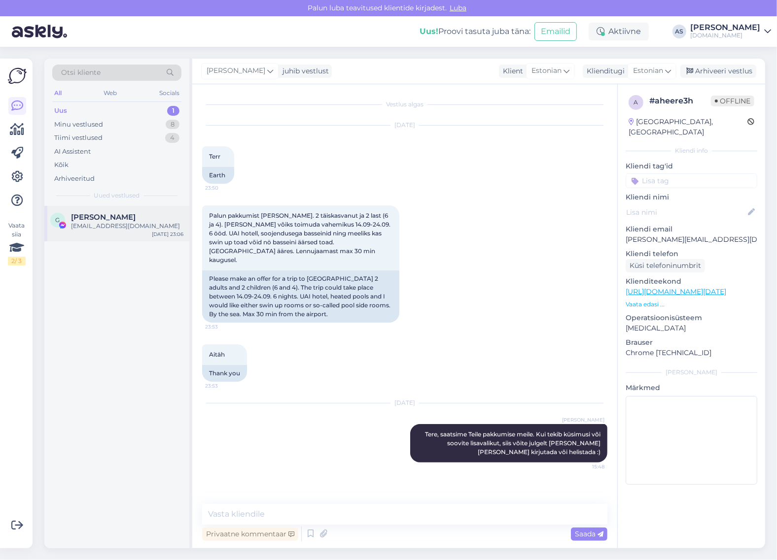
click at [119, 233] on div "G [PERSON_NAME] [PERSON_NAME][EMAIL_ADDRESS][DOMAIN_NAME] [DATE] 23:06" at bounding box center [116, 223] width 145 height 35
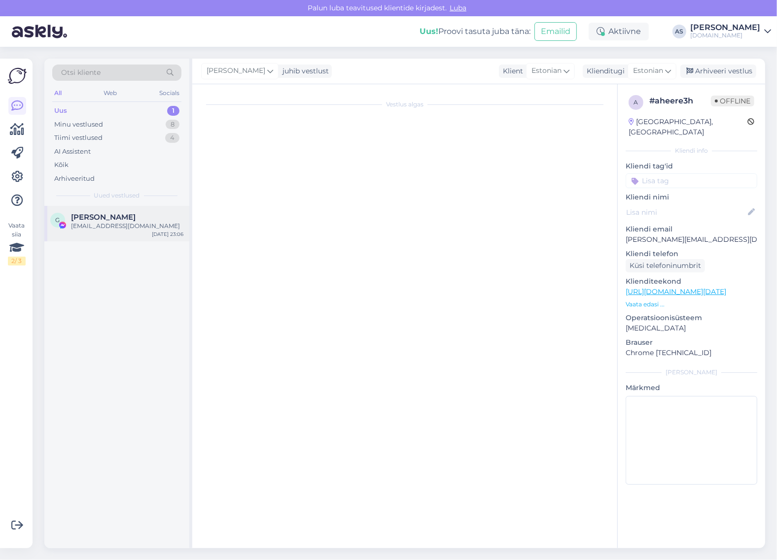
scroll to position [196, 0]
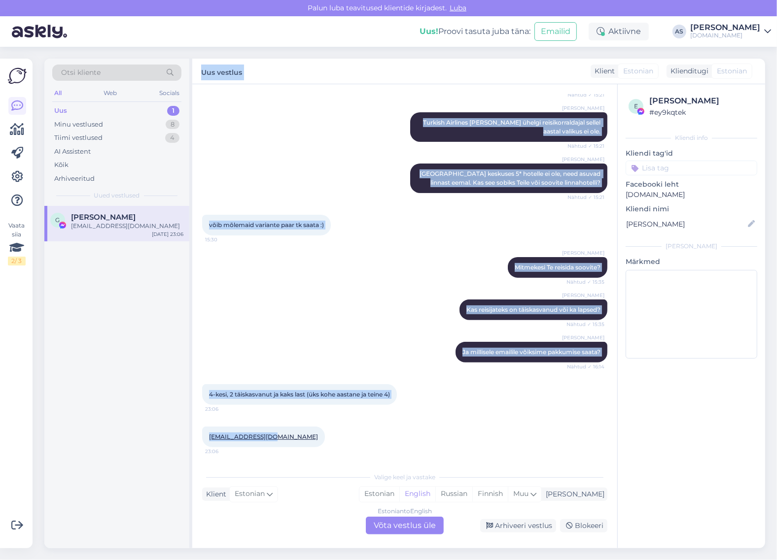
drag, startPoint x: 263, startPoint y: 436, endPoint x: 189, endPoint y: 438, distance: 73.9
click at [189, 438] on div "Otsi kliente All Web Socials Uus 1 Minu vestlused 8 Tiimi vestlused 4 AI Assist…" at bounding box center [404, 304] width 721 height 490
copy div "Uus vestlus Klient Estonian Klienditugi Estonian Chinese Estonian Japanese Port…"
click at [299, 458] on div "[EMAIL_ADDRESS][DOMAIN_NAME] 23:06" at bounding box center [404, 437] width 405 height 42
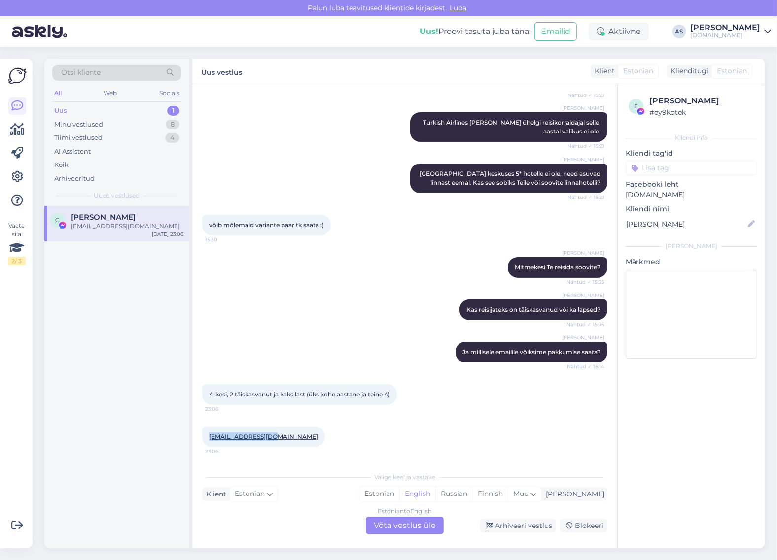
drag, startPoint x: 276, startPoint y: 440, endPoint x: 195, endPoint y: 443, distance: 81.4
click at [195, 443] on div "Vestlus algas [DATE] Tere,mis pakkumised teil sügisesse või kevadesse on Türki …" at bounding box center [404, 316] width 425 height 464
copy link "[EMAIL_ADDRESS][DOMAIN_NAME]"
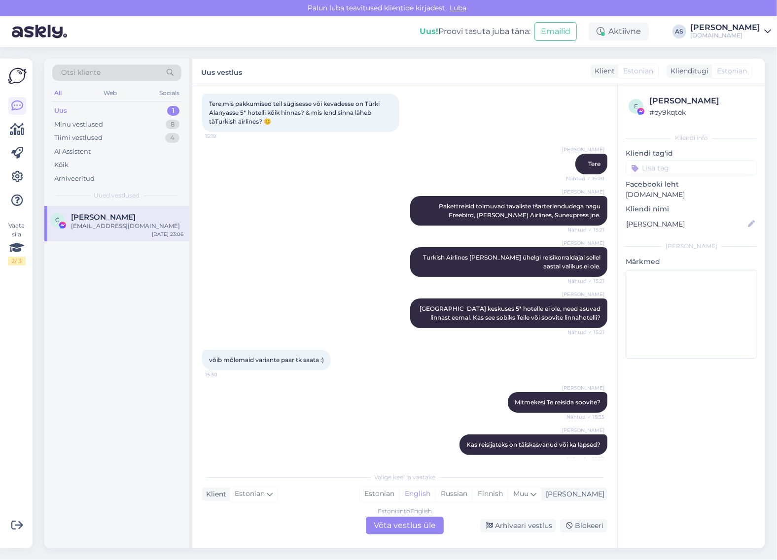
scroll to position [11, 0]
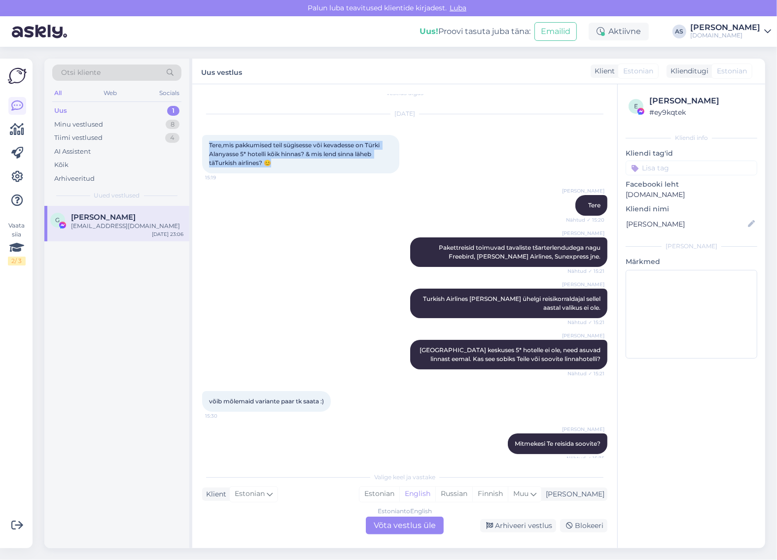
drag, startPoint x: 208, startPoint y: 143, endPoint x: 294, endPoint y: 161, distance: 87.7
click at [294, 161] on div "Tere,mis pakkumised teil sügisesse või kevadesse on Türki Alanyasse 5* hotelli …" at bounding box center [300, 154] width 197 height 38
copy span "Tere,mis pakkumised teil sügisesse või kevadesse on Türki Alanyasse 5* hotelli …"
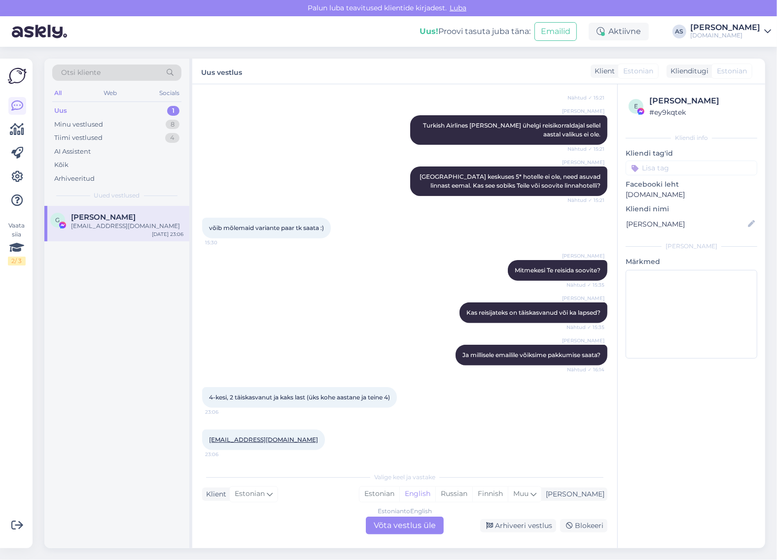
scroll to position [196, 0]
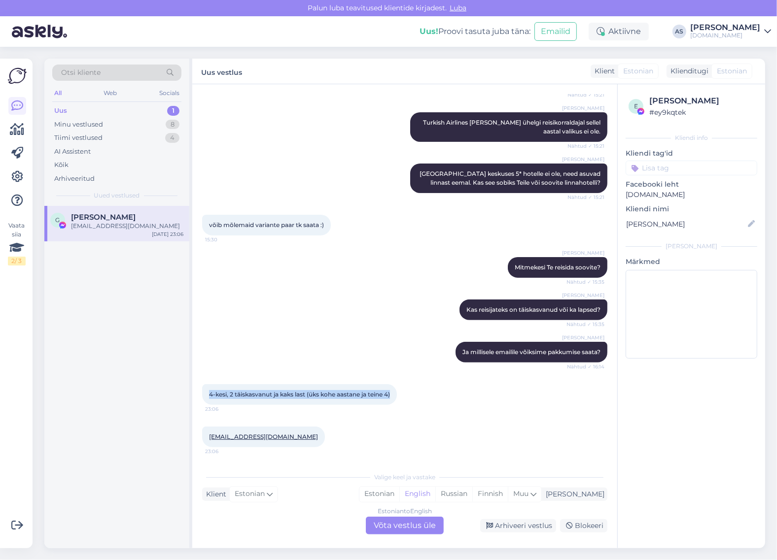
drag, startPoint x: 204, startPoint y: 386, endPoint x: 225, endPoint y: 392, distance: 22.5
click at [225, 392] on div "4-kesi, 2 täiskasvanut ja kaks last (üks kohe aastane ja teine 4) 23:06" at bounding box center [299, 394] width 195 height 21
click at [416, 406] on div "4-kesi, 2 täiskasvanut ja kaks last (üks kohe aastane ja teine 4) 23:06" at bounding box center [404, 395] width 405 height 42
click at [538, 522] on div "Arhiveeri vestlus" at bounding box center [518, 526] width 76 height 13
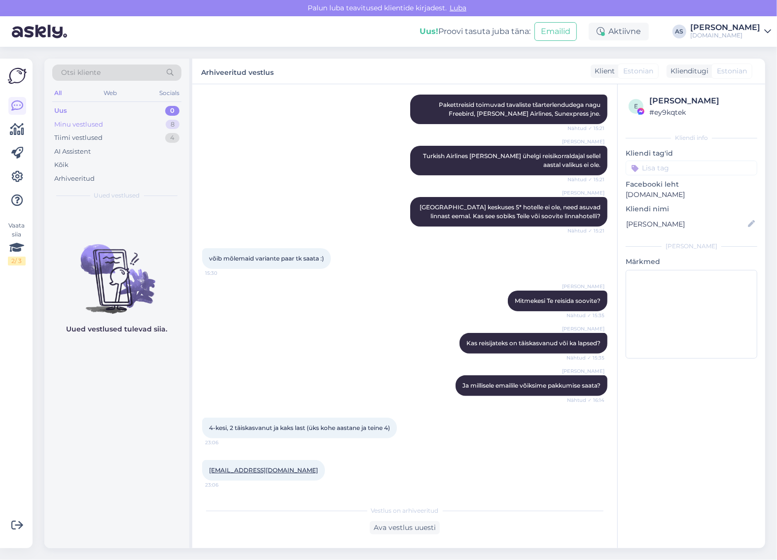
click at [141, 127] on div "Minu vestlused 8" at bounding box center [116, 125] width 129 height 14
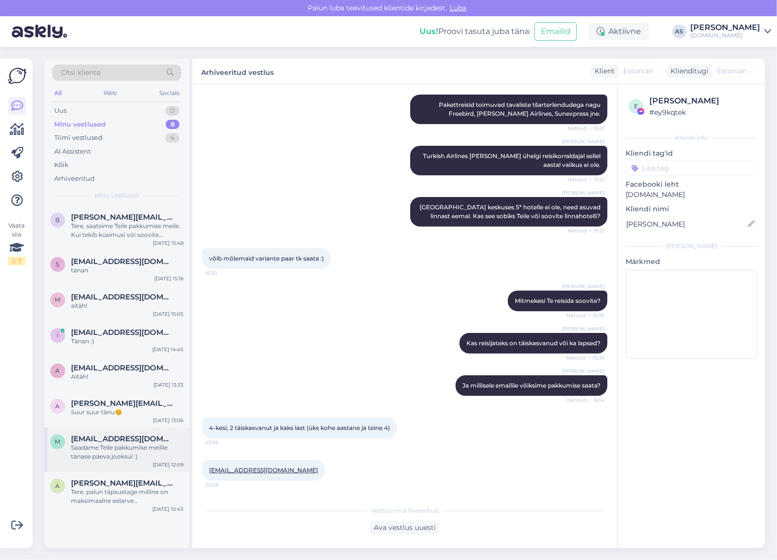
click at [128, 447] on div "Saadame Teile pakkumise meilile tänase päeva jooksul :)" at bounding box center [127, 453] width 112 height 18
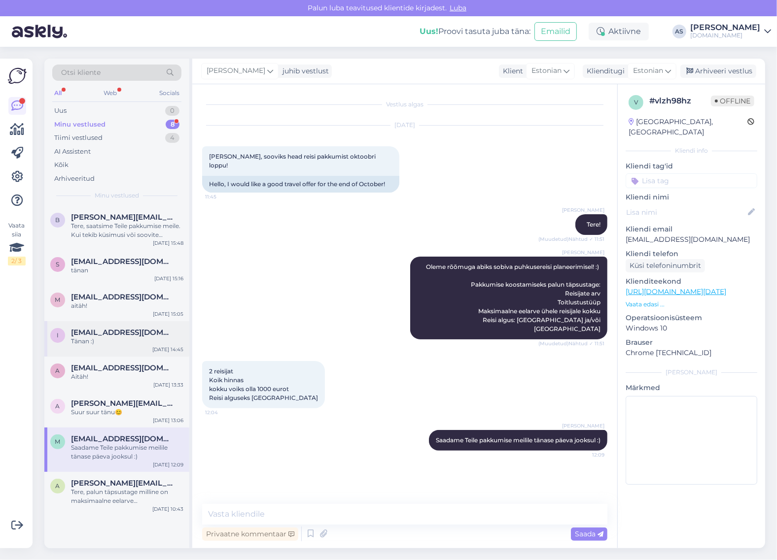
drag, startPoint x: 122, startPoint y: 387, endPoint x: 123, endPoint y: 351, distance: 36.0
click at [122, 382] on div "a [EMAIL_ADDRESS][DOMAIN_NAME] Aitäh! [DATE] 13:33" at bounding box center [116, 374] width 145 height 35
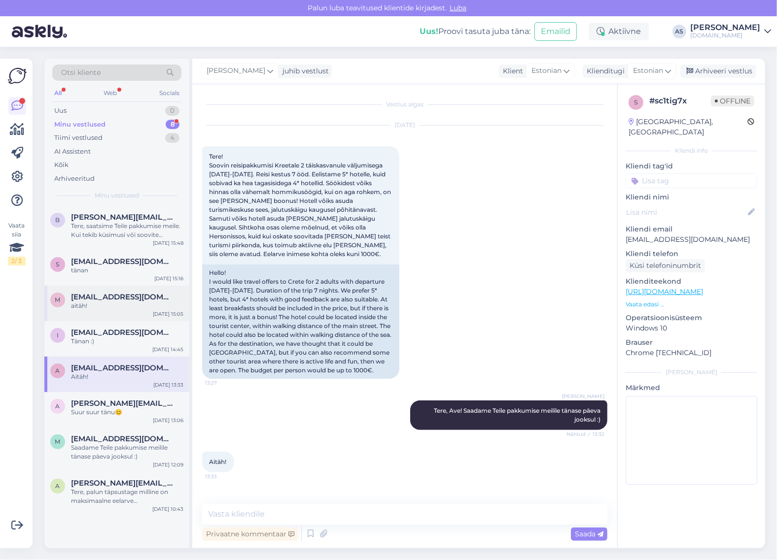
drag, startPoint x: 125, startPoint y: 347, endPoint x: 125, endPoint y: 316, distance: 30.1
click at [125, 344] on div "i [EMAIL_ADDRESS][DOMAIN_NAME] Tänan :) [DATE] 14:45" at bounding box center [116, 338] width 145 height 35
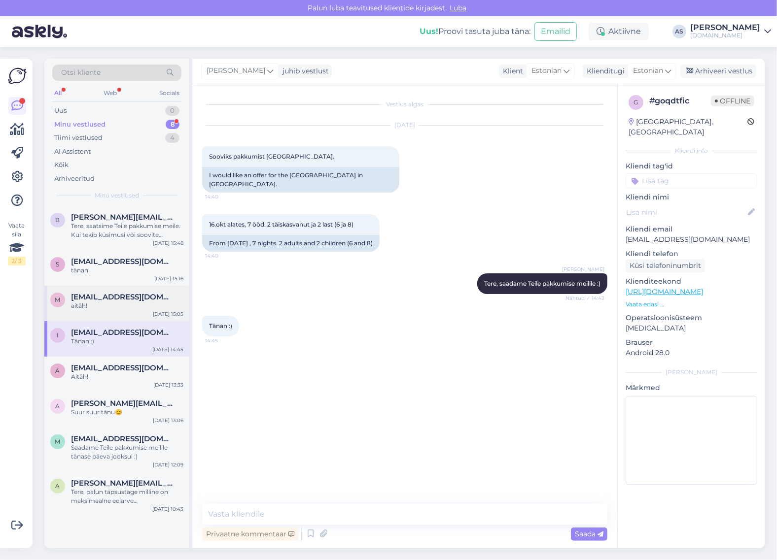
drag, startPoint x: 125, startPoint y: 316, endPoint x: 128, endPoint y: 290, distance: 26.8
click at [125, 314] on div "m [EMAIL_ADDRESS][DOMAIN_NAME] aitäh! [DATE] 15:05" at bounding box center [116, 303] width 145 height 35
drag, startPoint x: 128, startPoint y: 290, endPoint x: 129, endPoint y: 281, distance: 8.4
click at [129, 283] on div "b [PERSON_NAME][EMAIL_ADDRESS][DOMAIN_NAME] Tere, saatsime Teile pakkumise meil…" at bounding box center [116, 361] width 145 height 311
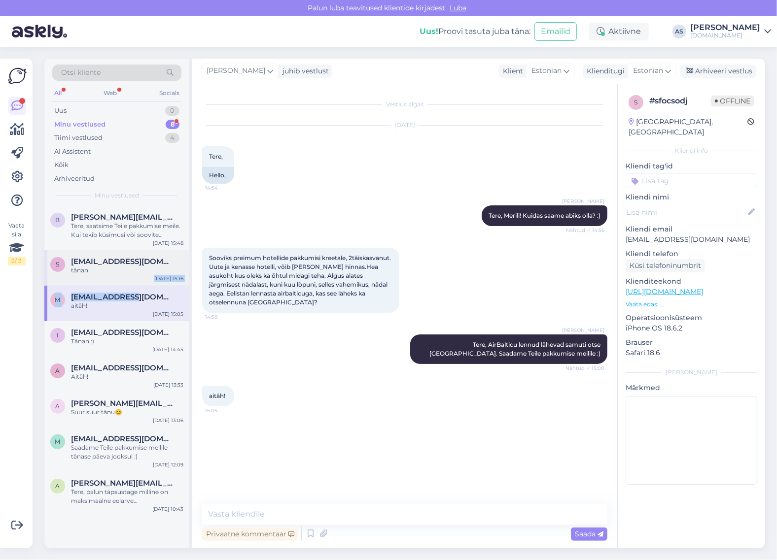
drag, startPoint x: 130, startPoint y: 267, endPoint x: 131, endPoint y: 247, distance: 19.8
click at [130, 267] on div "tänan" at bounding box center [127, 270] width 112 height 9
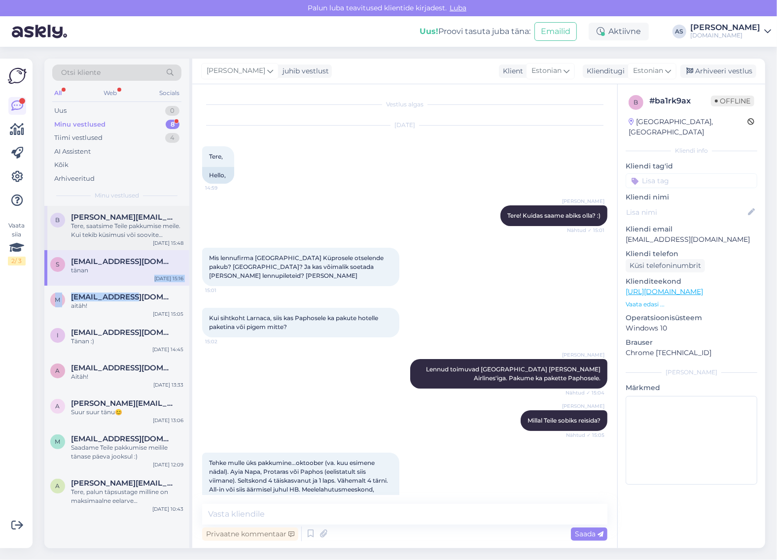
scroll to position [193, 0]
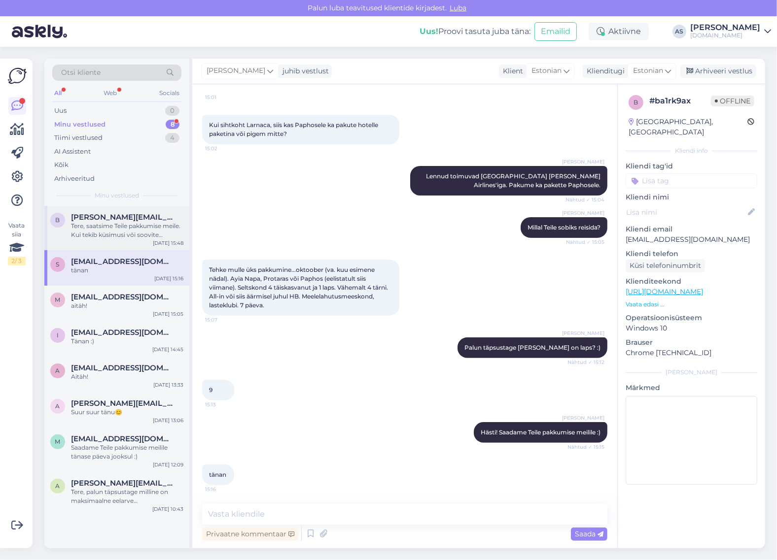
click at [131, 247] on div "b [PERSON_NAME][EMAIL_ADDRESS][DOMAIN_NAME] Tere, saatsime Teile pakkumise meil…" at bounding box center [116, 228] width 145 height 44
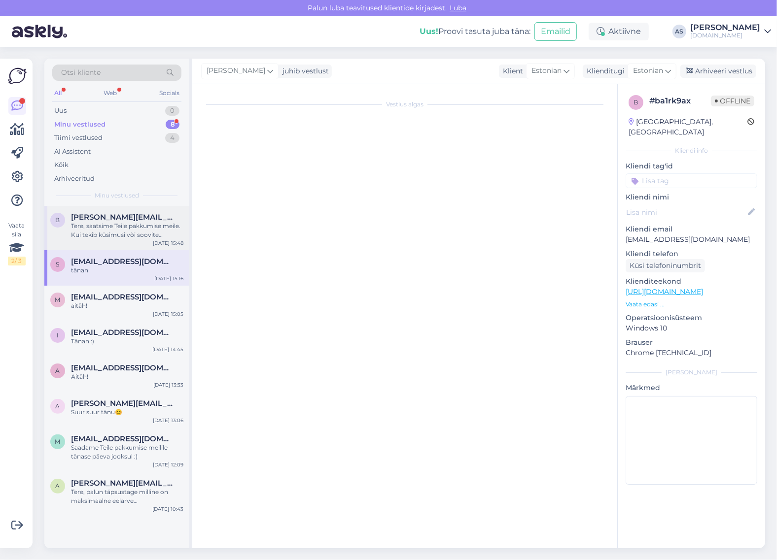
scroll to position [0, 0]
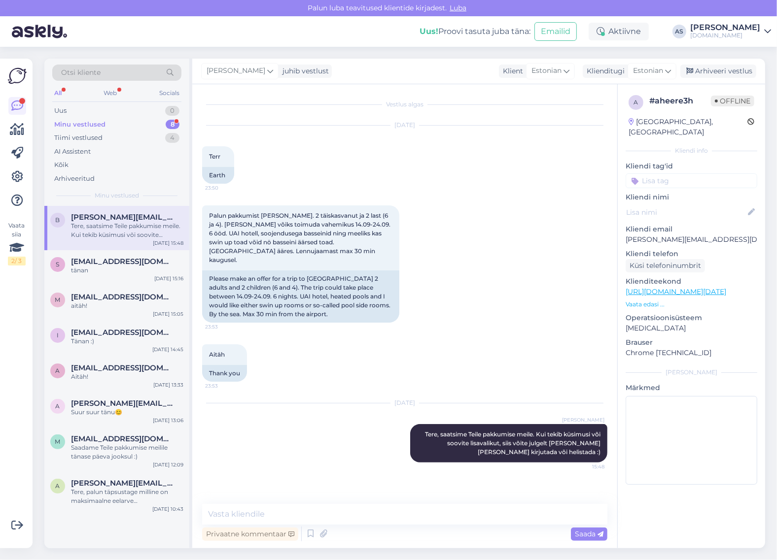
click at [134, 222] on div "Tere, saatsime Teile pakkumise meile. Kui tekib küsimusi või soovite lisavaliku…" at bounding box center [127, 231] width 112 height 18
click at [123, 500] on div "Tere, palun täpsustage milline on maksimaalne eelarve [PERSON_NAME] kokku?" at bounding box center [127, 497] width 112 height 18
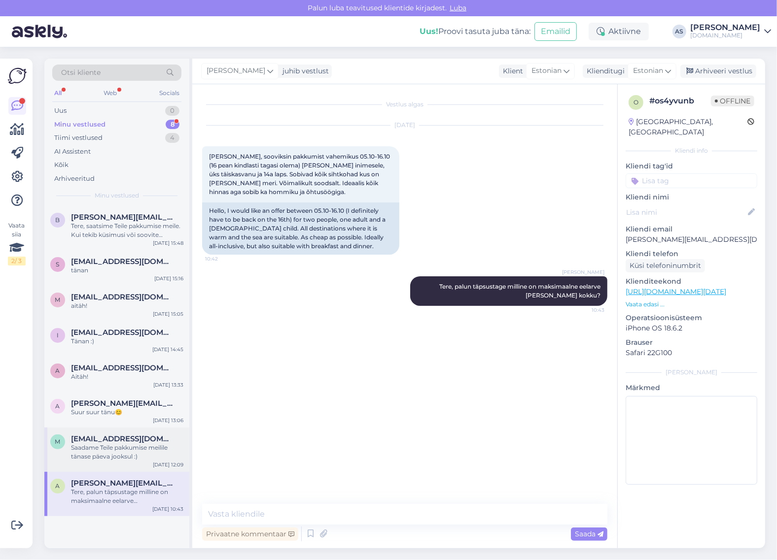
click at [124, 461] on div "Saadame Teile pakkumise meilile tänase päeva jooksul :)" at bounding box center [127, 453] width 112 height 18
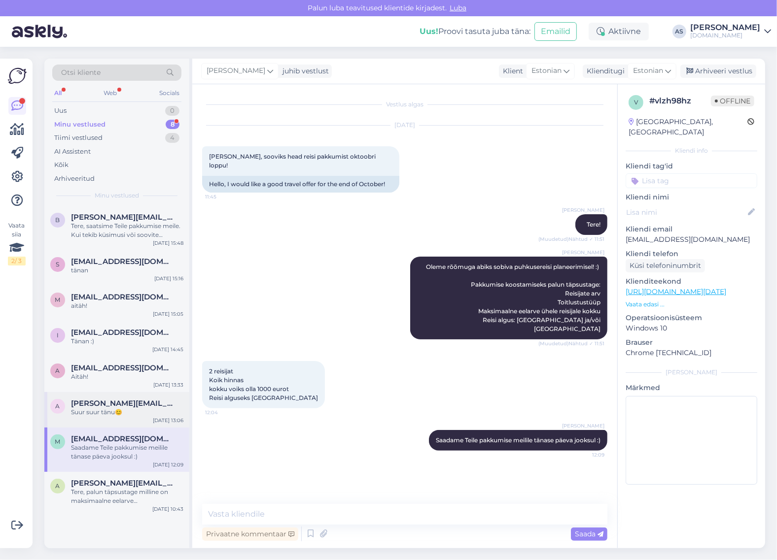
click at [126, 423] on div "a [PERSON_NAME][EMAIL_ADDRESS][DOMAIN_NAME] Suur suur tänu😊 [DATE] 13:06" at bounding box center [116, 409] width 145 height 35
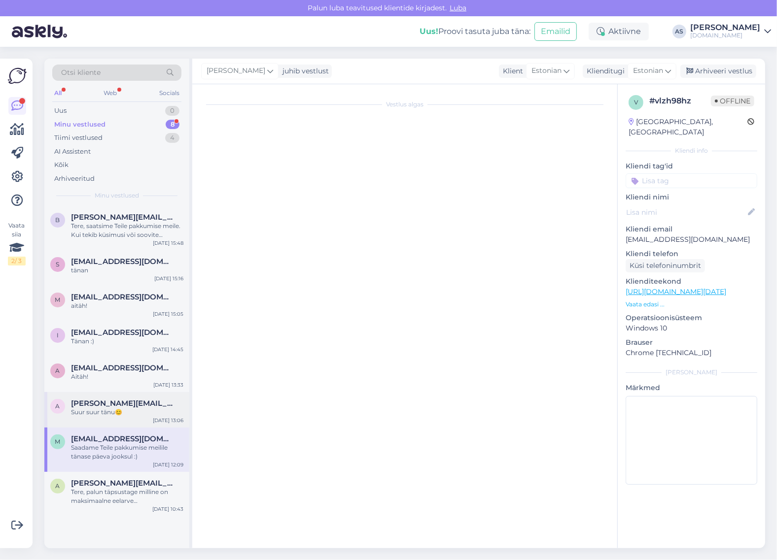
click at [123, 397] on div "a [PERSON_NAME][EMAIL_ADDRESS][DOMAIN_NAME] Suur suur tänu😊 [DATE] 13:06" at bounding box center [116, 409] width 145 height 35
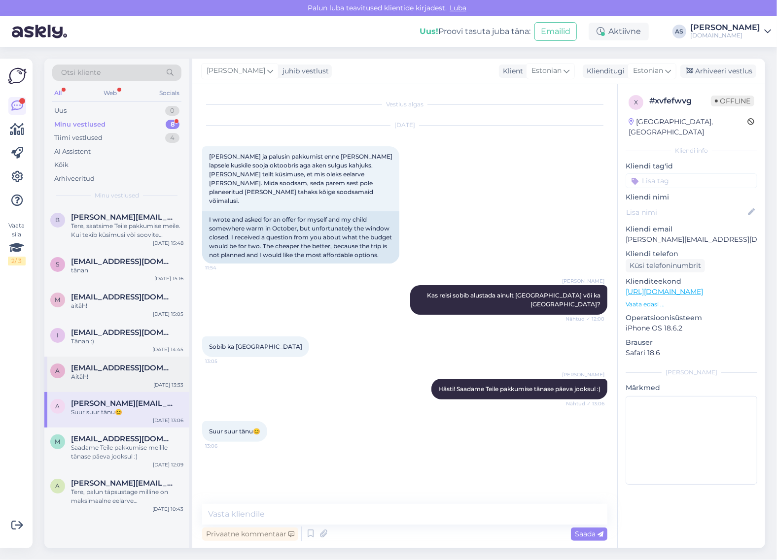
click at [121, 361] on div "a [EMAIL_ADDRESS][DOMAIN_NAME] Aitäh! [DATE] 13:33" at bounding box center [116, 374] width 145 height 35
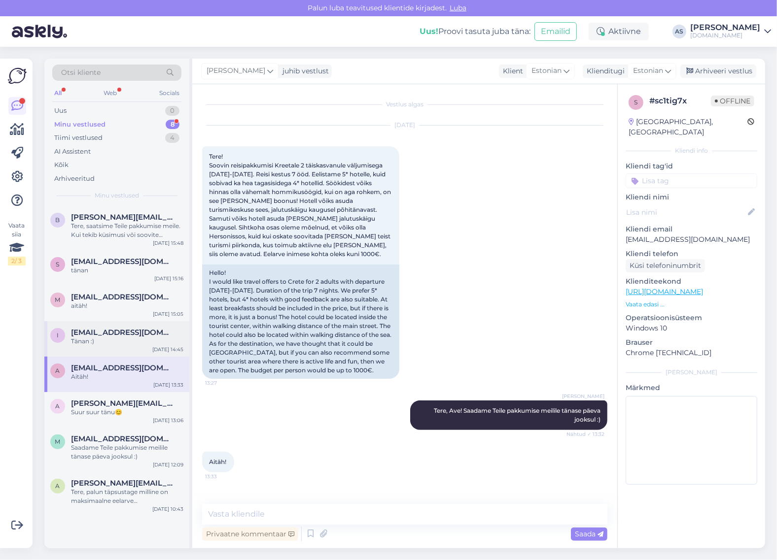
click at [118, 340] on div "Tänan :)" at bounding box center [127, 341] width 112 height 9
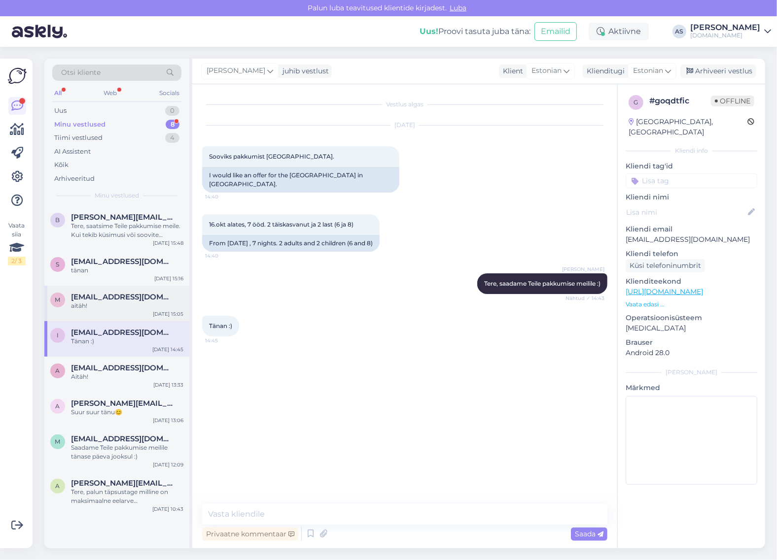
click at [117, 307] on div "aitäh!" at bounding box center [127, 306] width 112 height 9
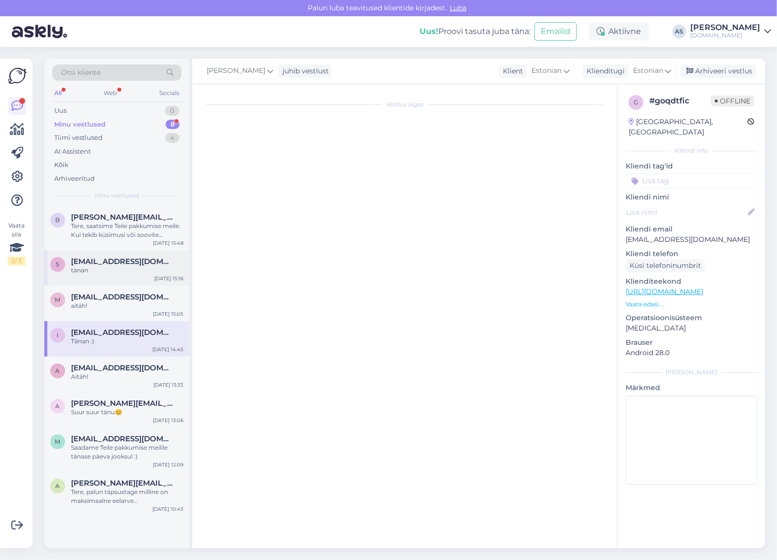
click at [112, 259] on span "[EMAIL_ADDRESS][DOMAIN_NAME]" at bounding box center [122, 261] width 103 height 9
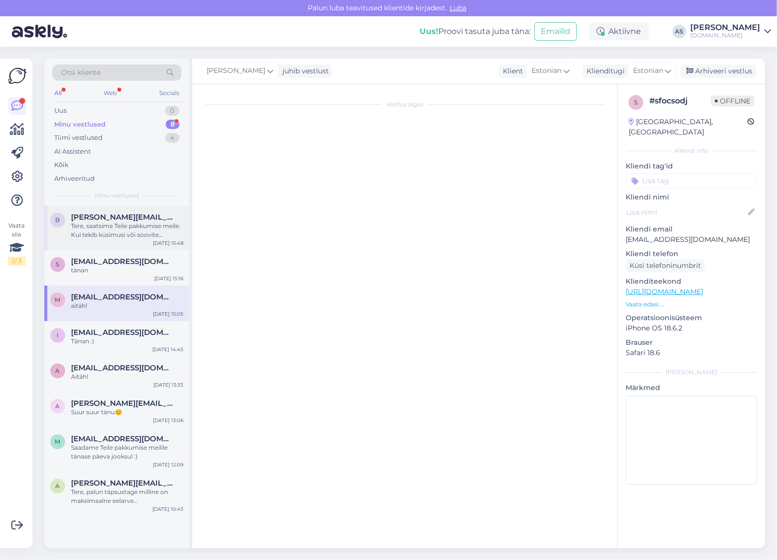
scroll to position [193, 0]
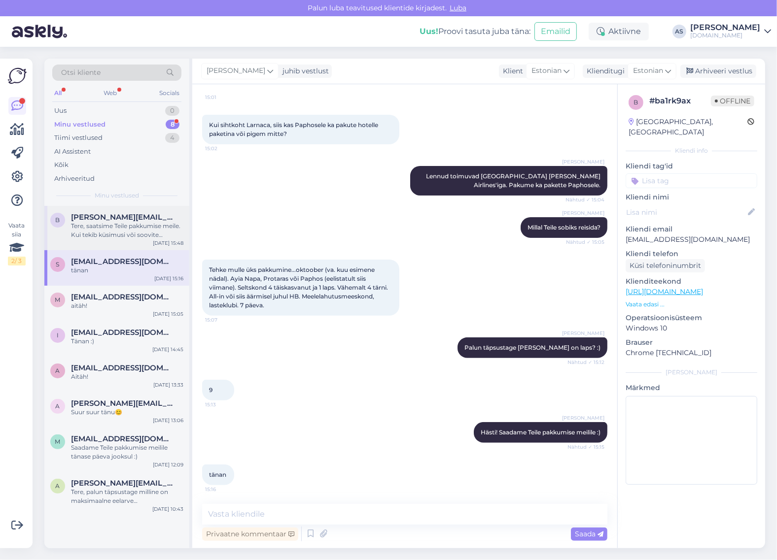
click at [111, 230] on div "Tere, saatsime Teile pakkumise meile. Kui tekib küsimusi või soovite lisavaliku…" at bounding box center [127, 231] width 112 height 18
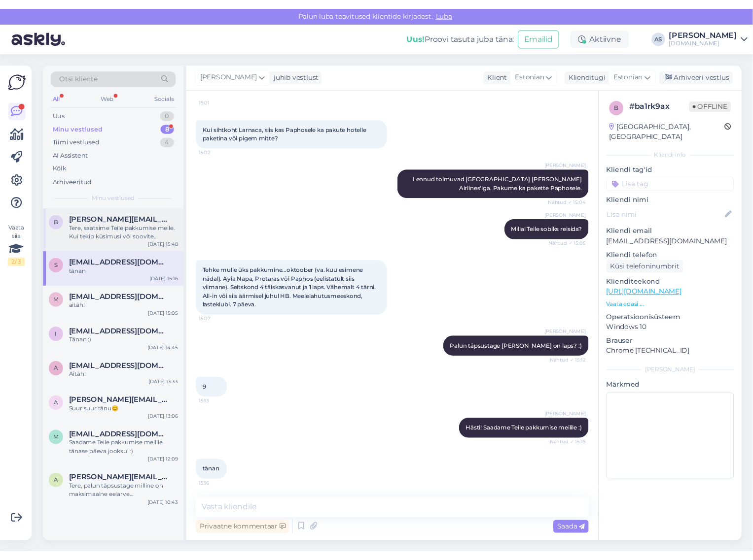
scroll to position [0, 0]
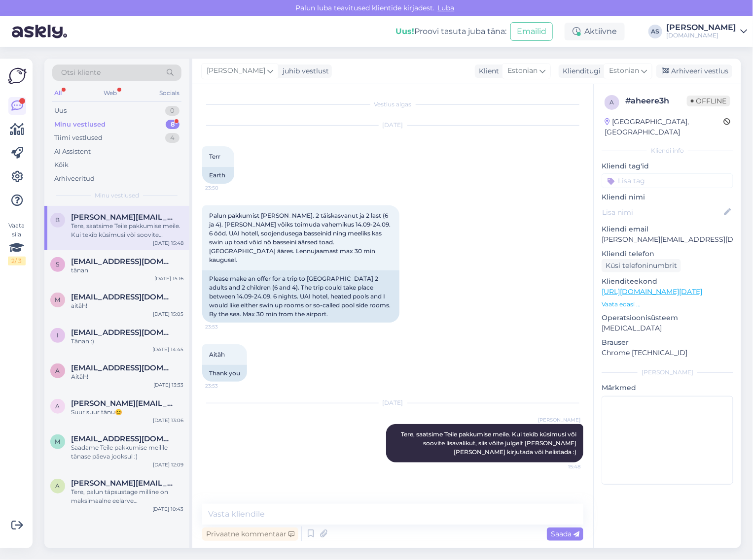
click at [113, 124] on div "Minu vestlused 8" at bounding box center [116, 125] width 129 height 14
click at [111, 227] on div "Tere, saatsime Teile pakkumise meile. Kui tekib küsimusi või soovite lisavaliku…" at bounding box center [127, 231] width 112 height 18
drag, startPoint x: 100, startPoint y: 273, endPoint x: 100, endPoint y: 285, distance: 12.3
click at [100, 275] on div "tänan" at bounding box center [127, 270] width 112 height 9
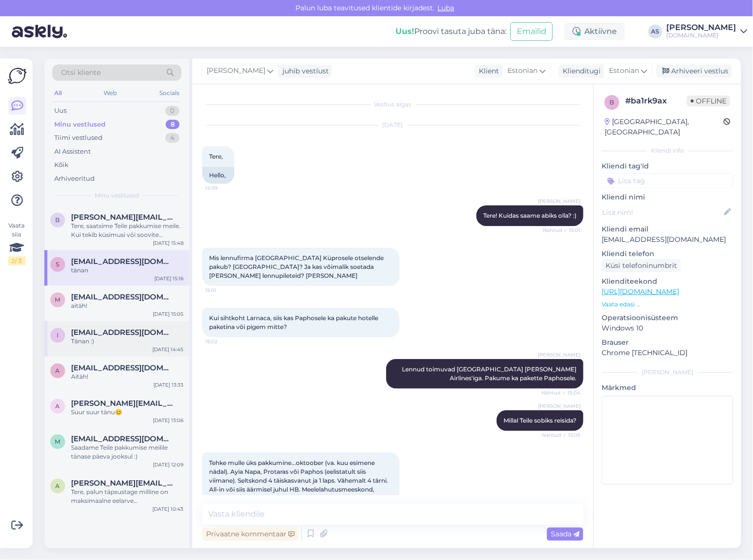
scroll to position [193, 0]
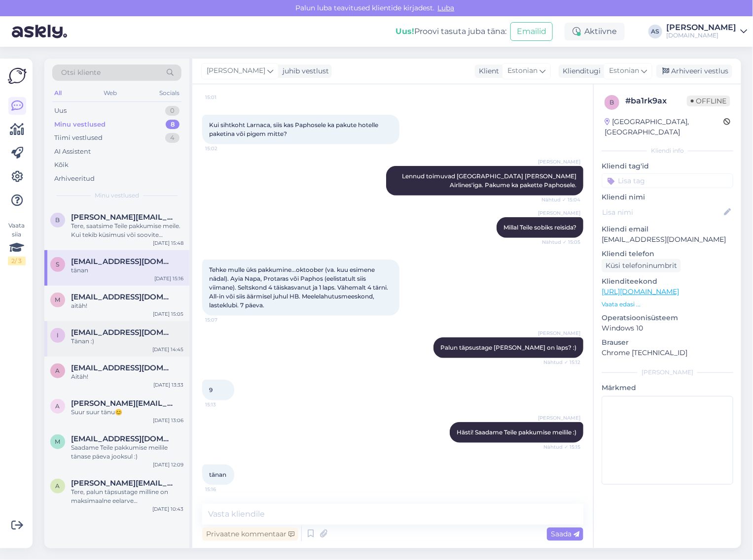
click at [102, 329] on span "[EMAIL_ADDRESS][DOMAIN_NAME]" at bounding box center [122, 332] width 103 height 9
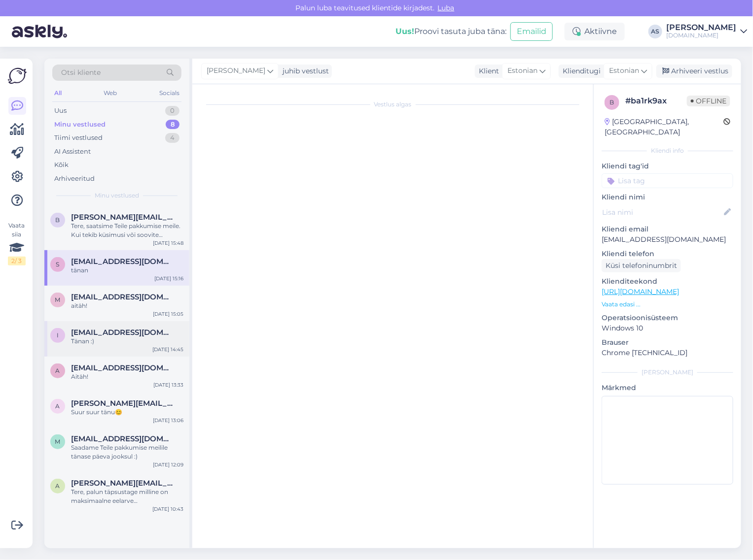
scroll to position [0, 0]
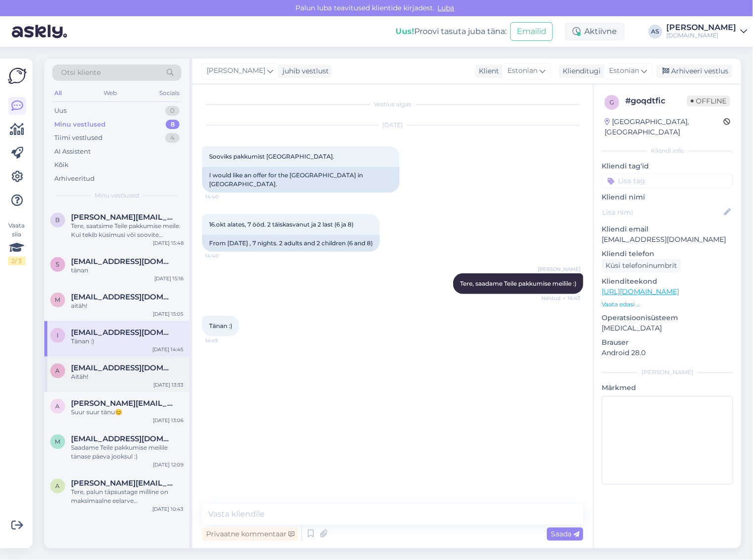
click at [106, 362] on div "a [EMAIL_ADDRESS][DOMAIN_NAME] Aitäh! [DATE] 13:33" at bounding box center [116, 374] width 145 height 35
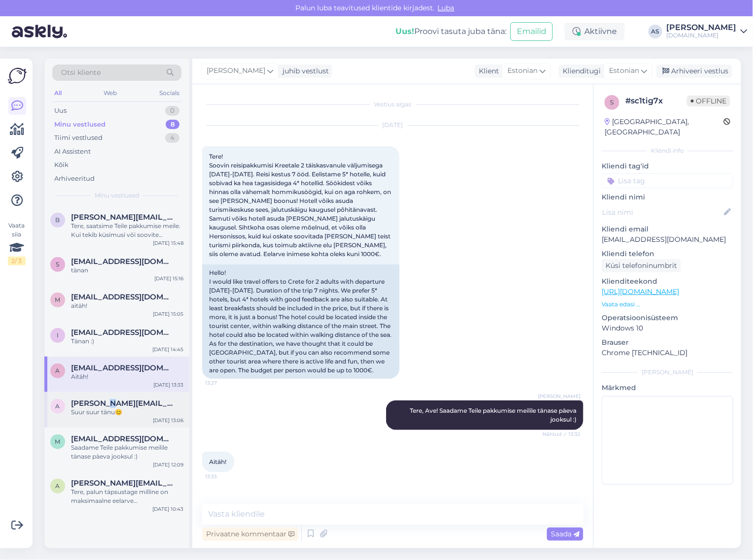
drag, startPoint x: 101, startPoint y: 395, endPoint x: 103, endPoint y: 407, distance: 11.9
click at [102, 397] on div "a [PERSON_NAME][EMAIL_ADDRESS][DOMAIN_NAME] Suur suur tänu😊 [DATE] 13:06" at bounding box center [116, 409] width 145 height 35
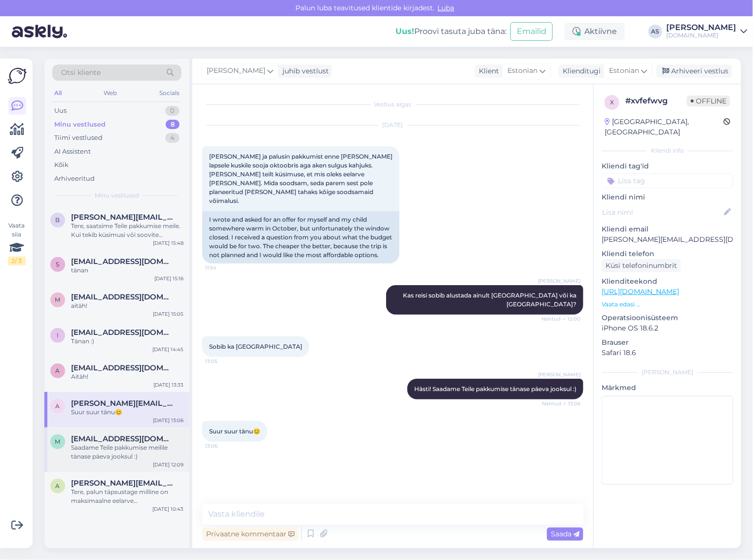
drag, startPoint x: 103, startPoint y: 424, endPoint x: 104, endPoint y: 445, distance: 20.8
click at [104, 427] on div "a [PERSON_NAME][EMAIL_ADDRESS][DOMAIN_NAME] Suur suur tänu😊 [DATE] 13:06" at bounding box center [116, 409] width 145 height 35
drag, startPoint x: 106, startPoint y: 449, endPoint x: 102, endPoint y: 464, distance: 15.9
click at [105, 451] on div "Saadame Teile pakkumise meilile tänase päeva jooksul :)" at bounding box center [127, 453] width 112 height 18
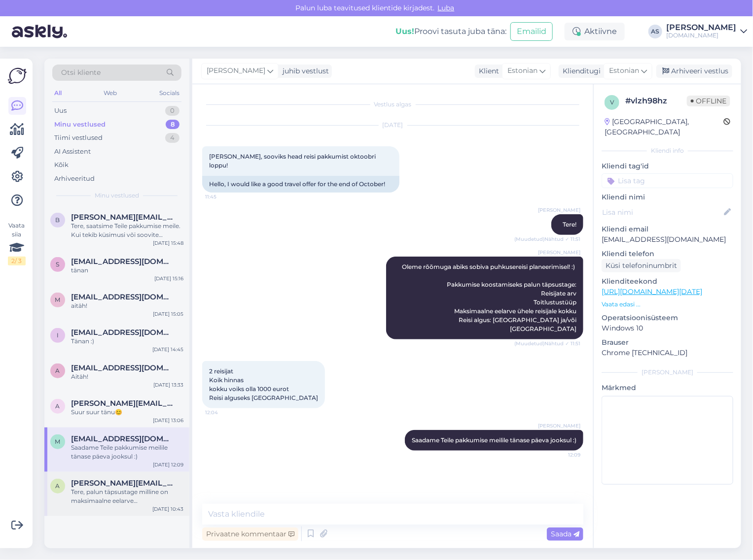
click at [99, 476] on div "a [PERSON_NAME][EMAIL_ADDRESS][DOMAIN_NAME] Tere, palun täpsustage milline on m…" at bounding box center [116, 494] width 145 height 44
click at [104, 449] on div "Saadame Teile pakkumise meilile tänase päeva jooksul :)" at bounding box center [127, 453] width 112 height 18
click at [96, 413] on div "Suur suur tänu😊" at bounding box center [127, 412] width 112 height 9
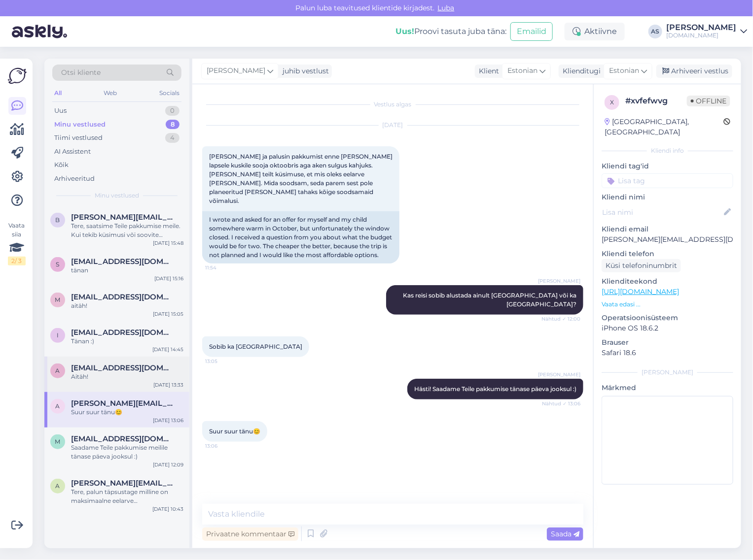
click at [88, 363] on div "a [EMAIL_ADDRESS][DOMAIN_NAME] Aitäh! [DATE] 13:33" at bounding box center [116, 374] width 145 height 35
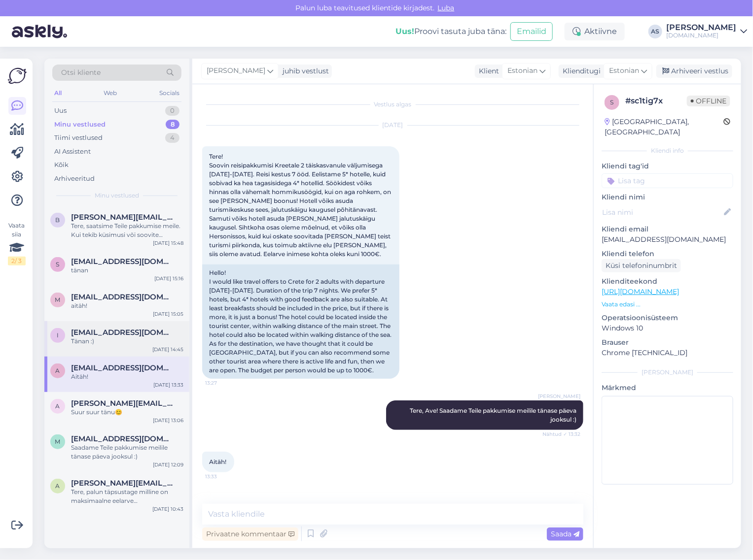
click at [91, 334] on span "[EMAIL_ADDRESS][DOMAIN_NAME]" at bounding box center [122, 332] width 103 height 9
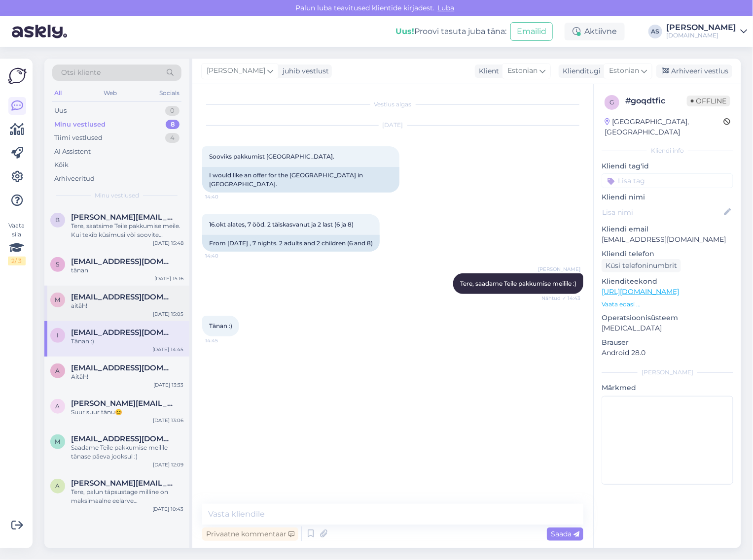
drag, startPoint x: 92, startPoint y: 315, endPoint x: 92, endPoint y: 294, distance: 21.2
click at [92, 313] on div "m [EMAIL_ADDRESS][DOMAIN_NAME] aitäh! [DATE] 15:05" at bounding box center [116, 303] width 145 height 35
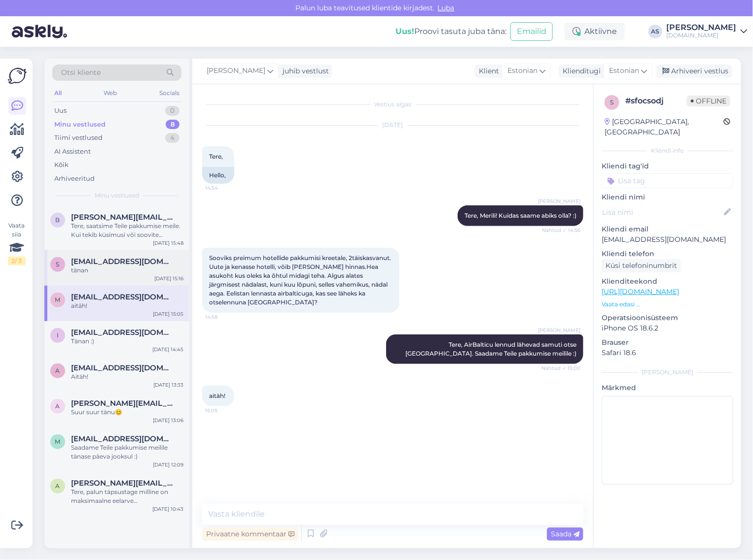
drag, startPoint x: 92, startPoint y: 294, endPoint x: 93, endPoint y: 266, distance: 28.1
click at [93, 293] on span "[EMAIL_ADDRESS][DOMAIN_NAME]" at bounding box center [122, 297] width 103 height 9
click at [93, 263] on span "[EMAIL_ADDRESS][DOMAIN_NAME]" at bounding box center [122, 261] width 103 height 9
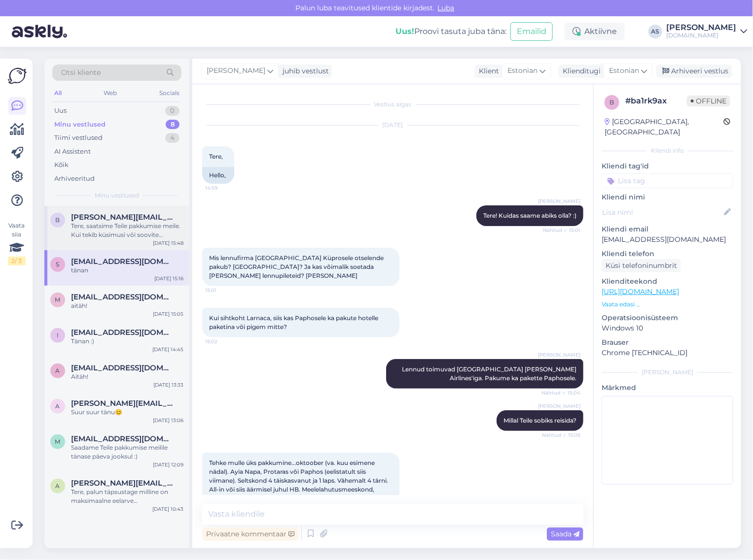
scroll to position [193, 0]
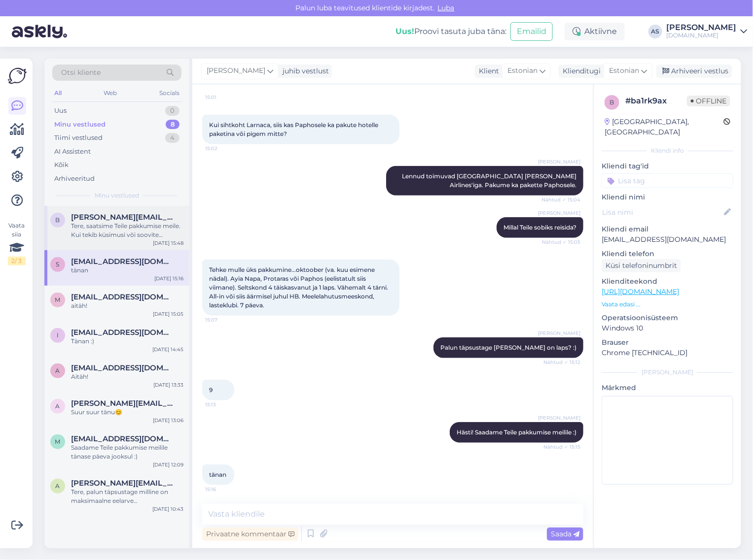
click at [95, 236] on div "Tere, saatsime Teile pakkumise meile. Kui tekib küsimusi või soovite lisavaliku…" at bounding box center [127, 231] width 112 height 18
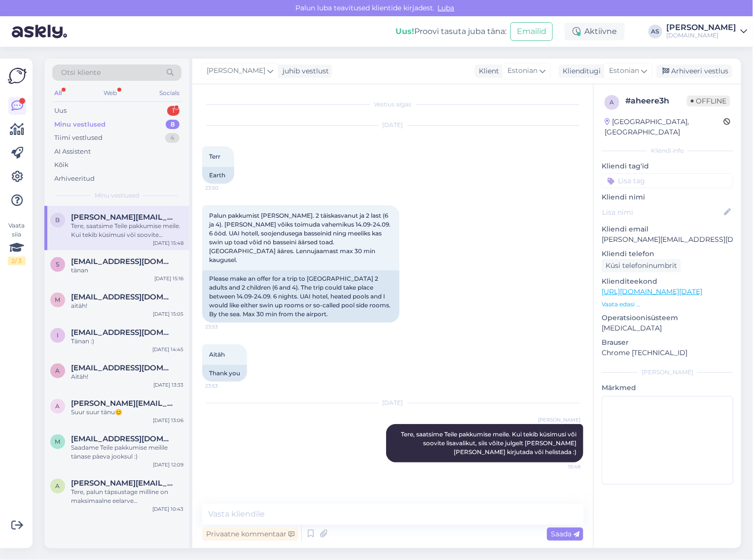
click at [117, 240] on div "b [PERSON_NAME][EMAIL_ADDRESS][DOMAIN_NAME] Tere, saatsime Teile pakkumise meil…" at bounding box center [116, 228] width 145 height 44
